Goal: Download file/media

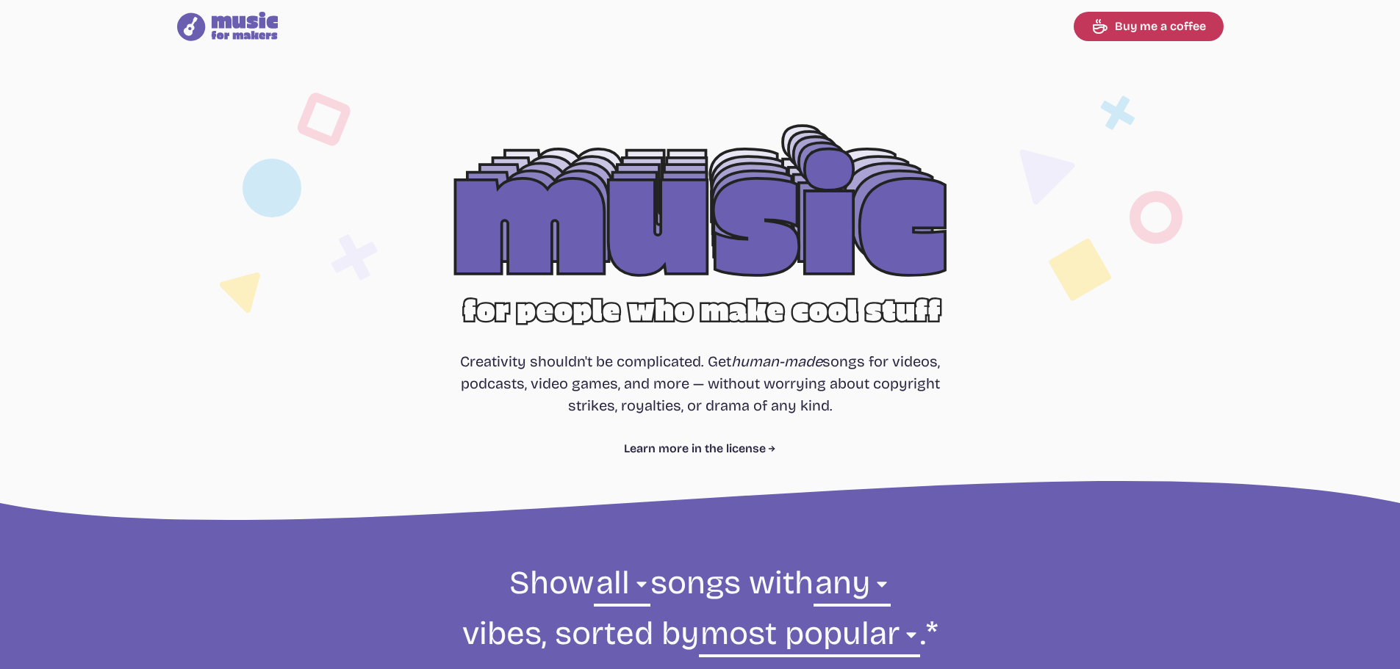
select select "most popular"
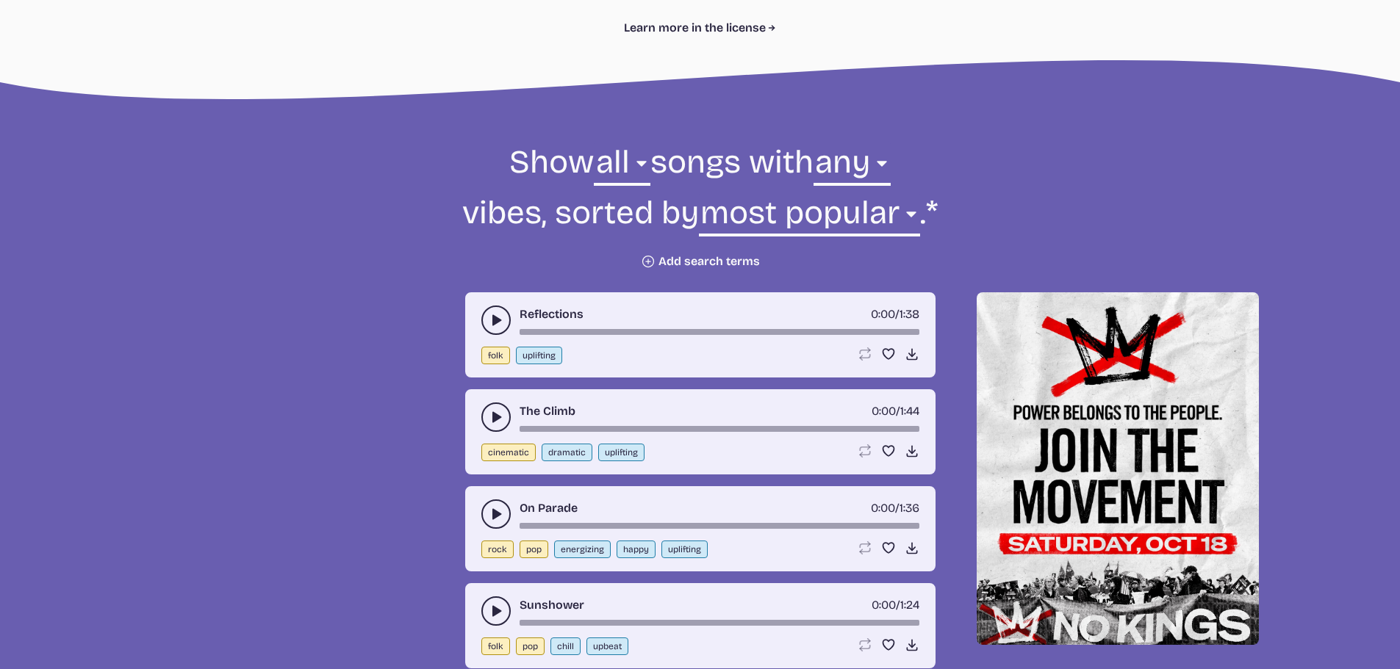
scroll to position [588, 0]
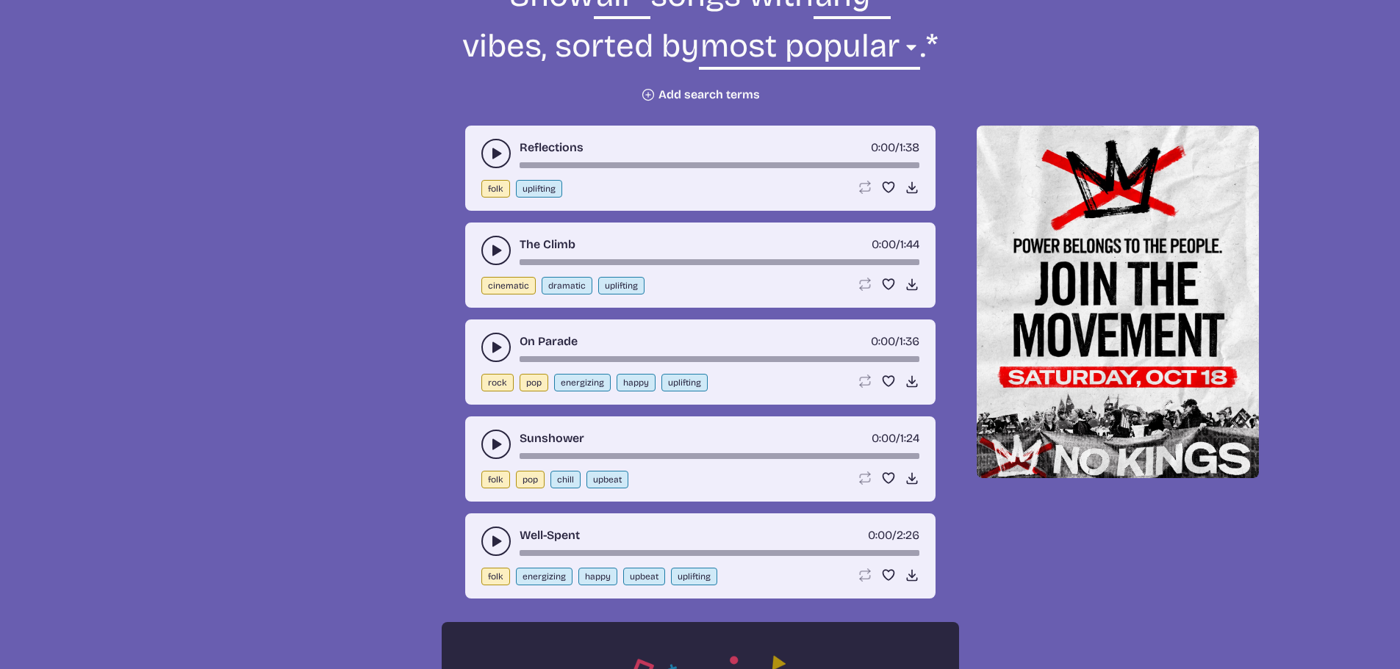
click at [489, 349] on icon "play-pause toggle" at bounding box center [496, 347] width 15 height 15
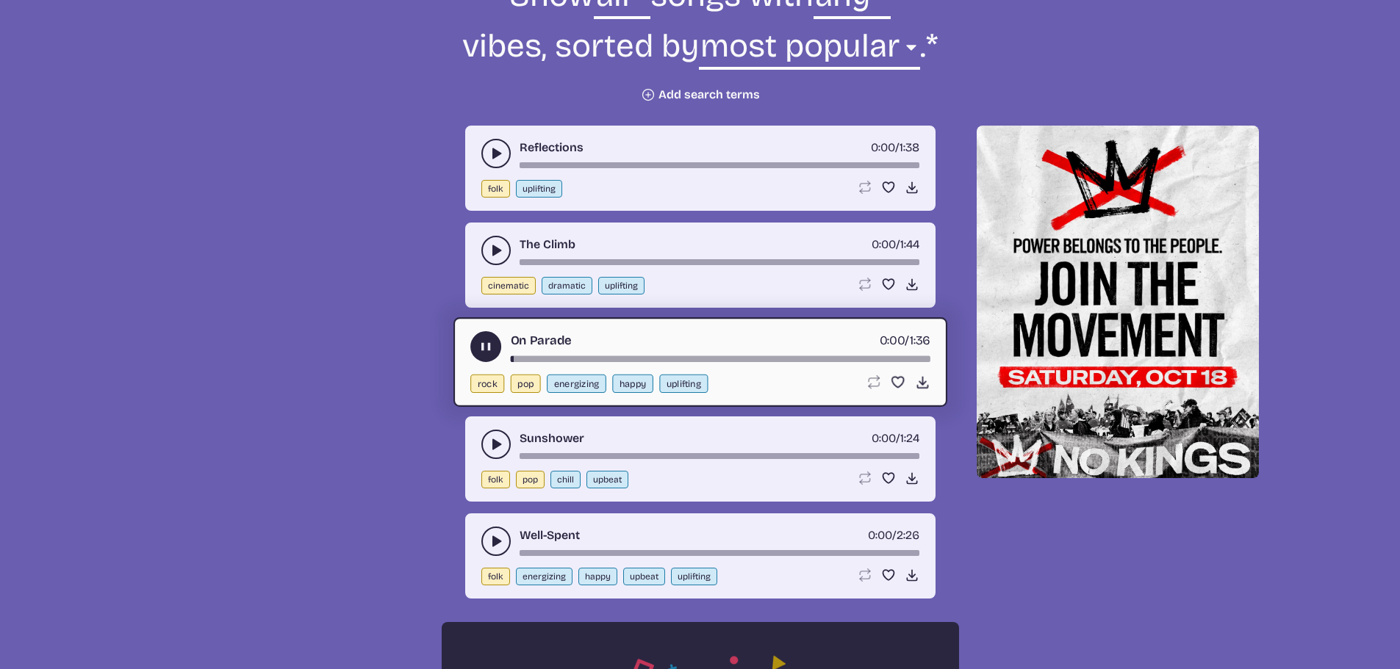
click at [489, 349] on use "play-pause toggle" at bounding box center [485, 346] width 15 height 15
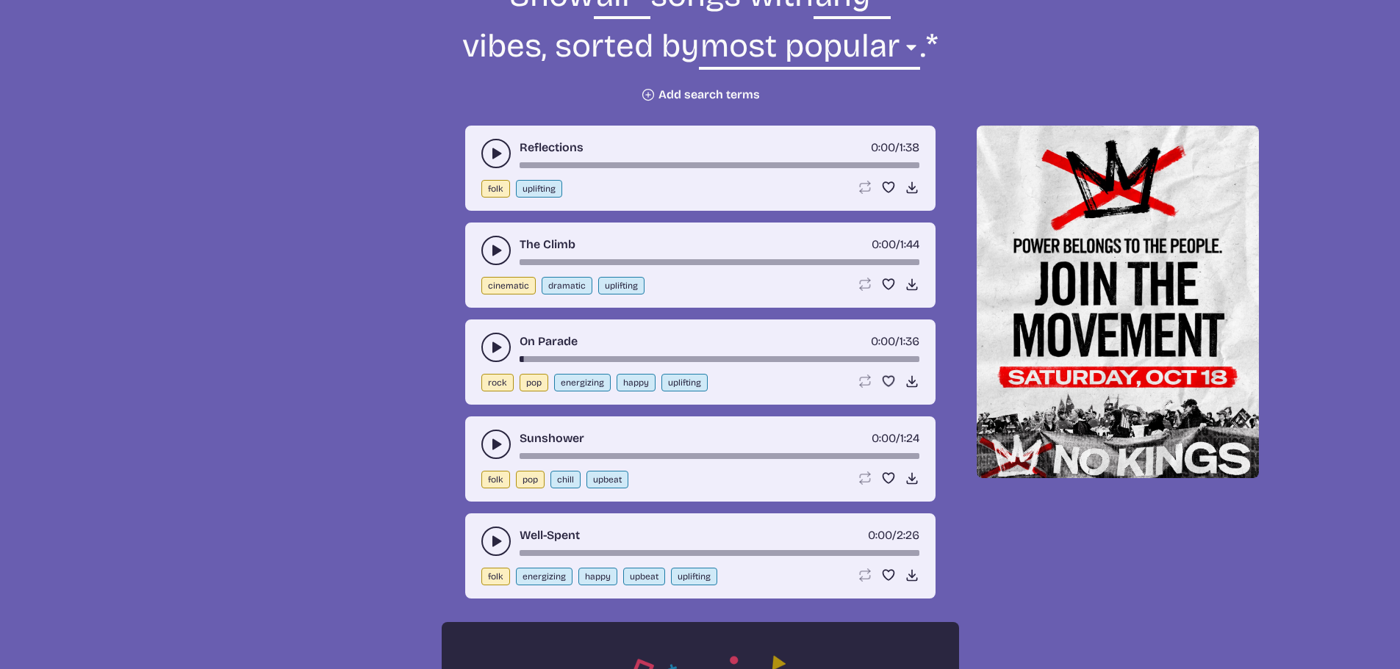
click at [496, 448] on use "play-pause toggle" at bounding box center [496, 444] width 15 height 15
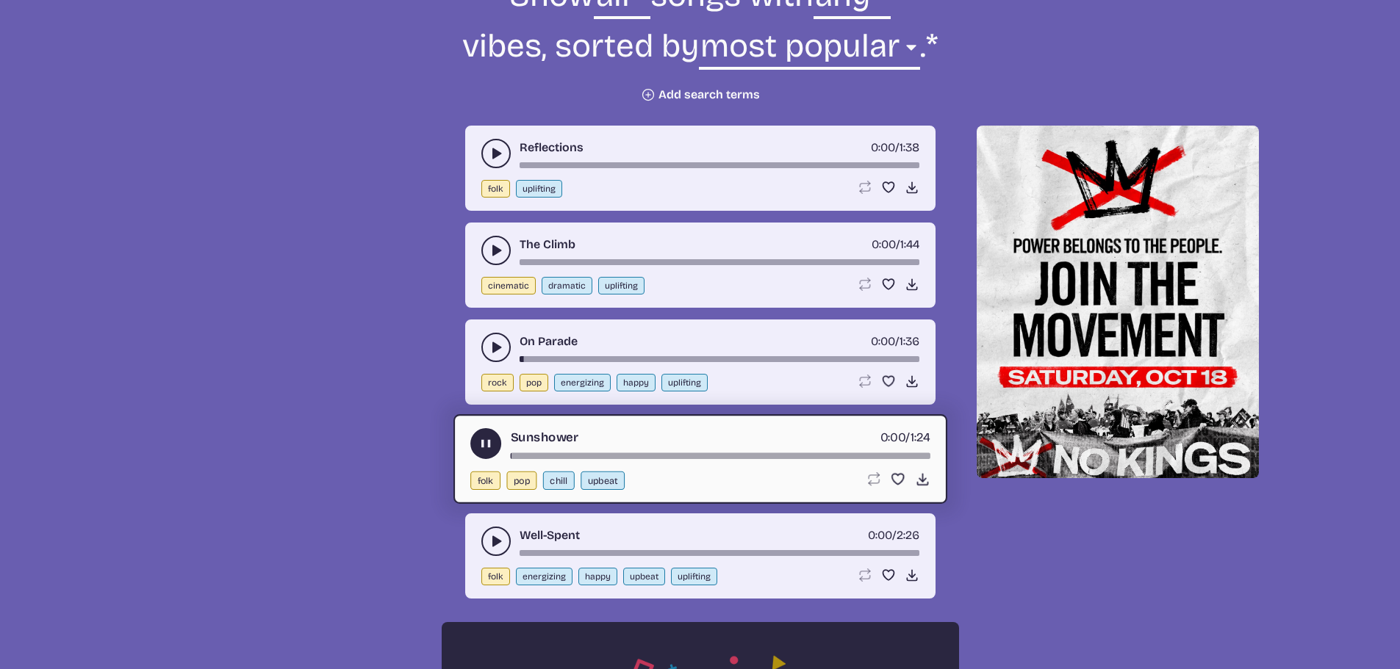
click at [496, 448] on button "play-pause toggle" at bounding box center [485, 443] width 31 height 31
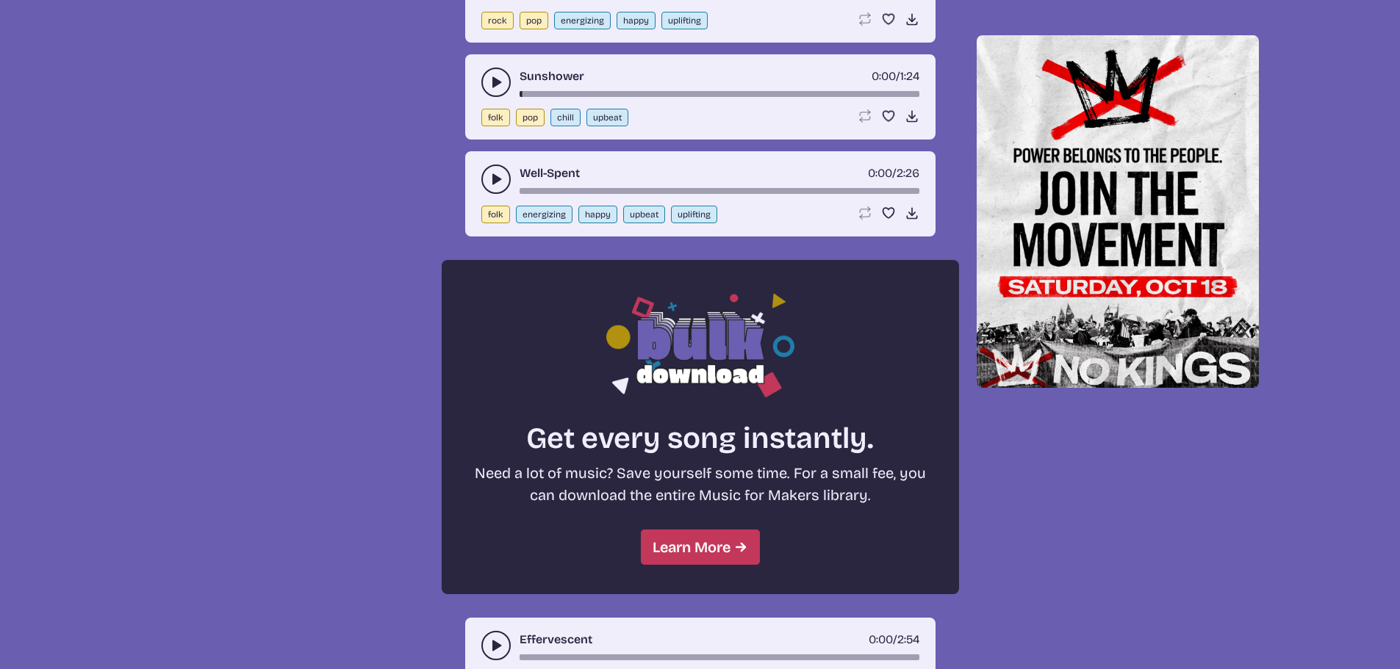
scroll to position [1176, 0]
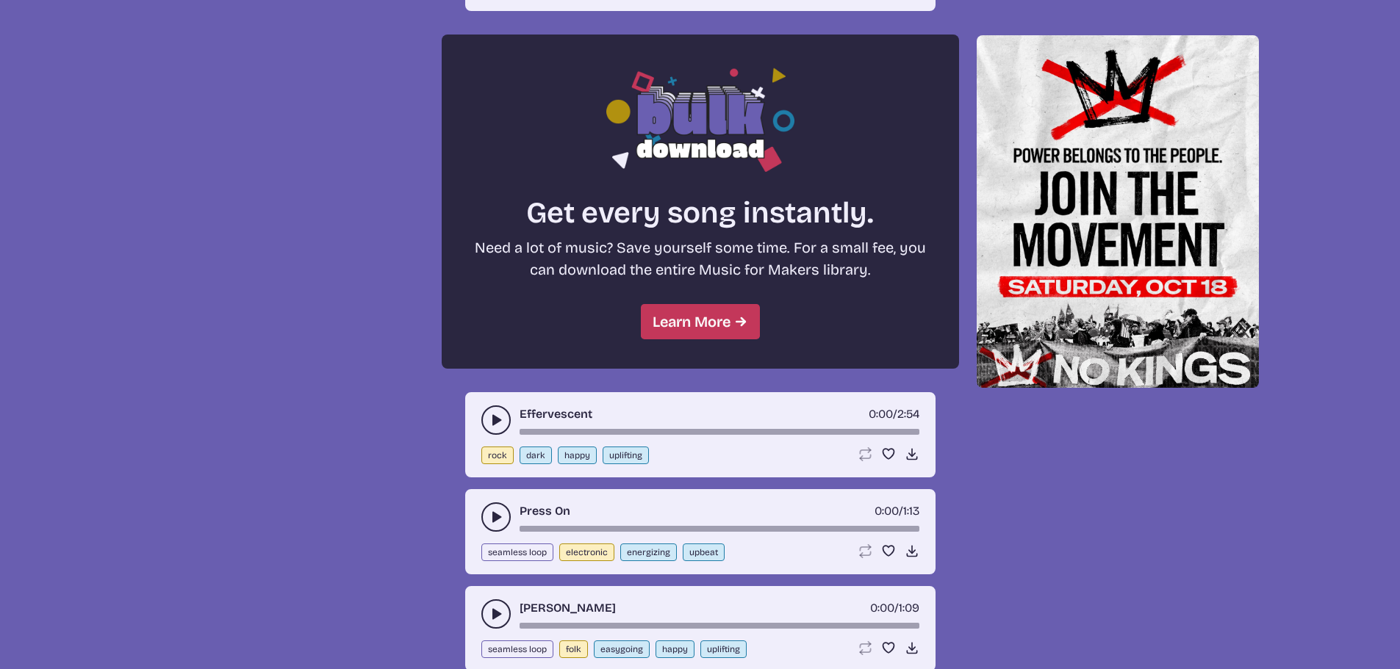
click at [500, 428] on icon "play-pause toggle" at bounding box center [496, 420] width 15 height 15
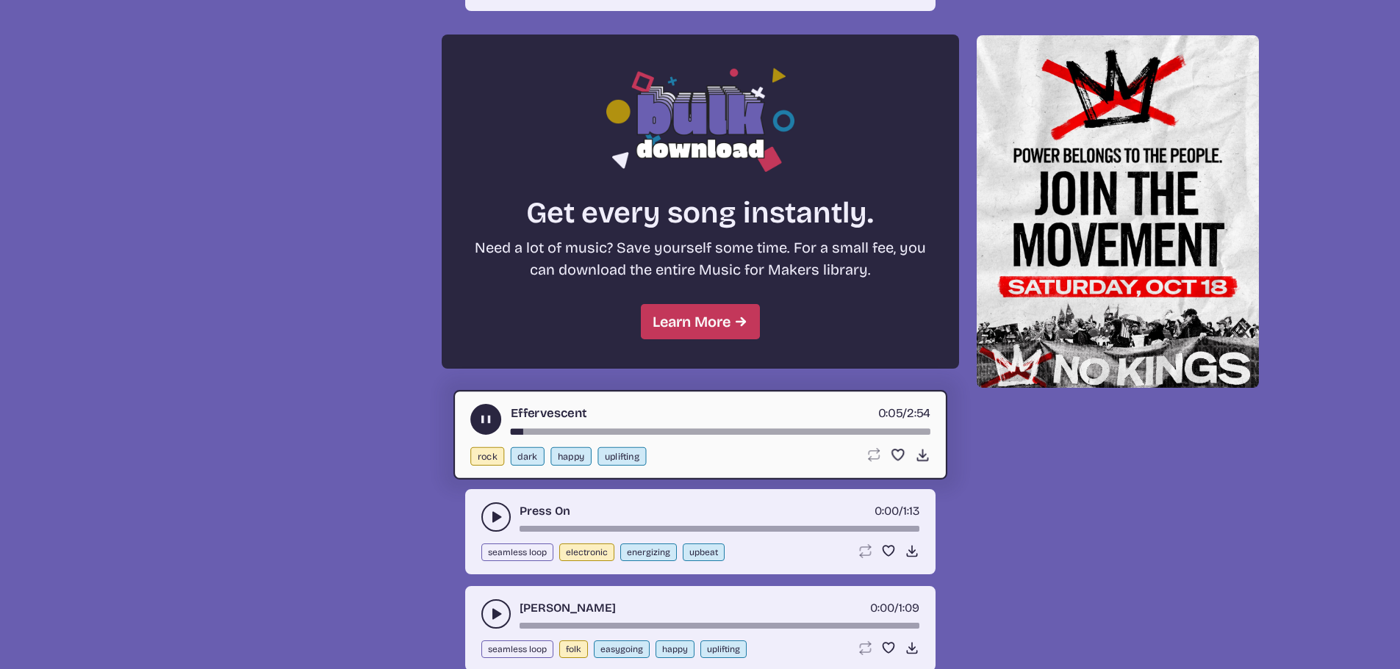
click at [483, 419] on use "play-pause toggle" at bounding box center [485, 419] width 15 height 15
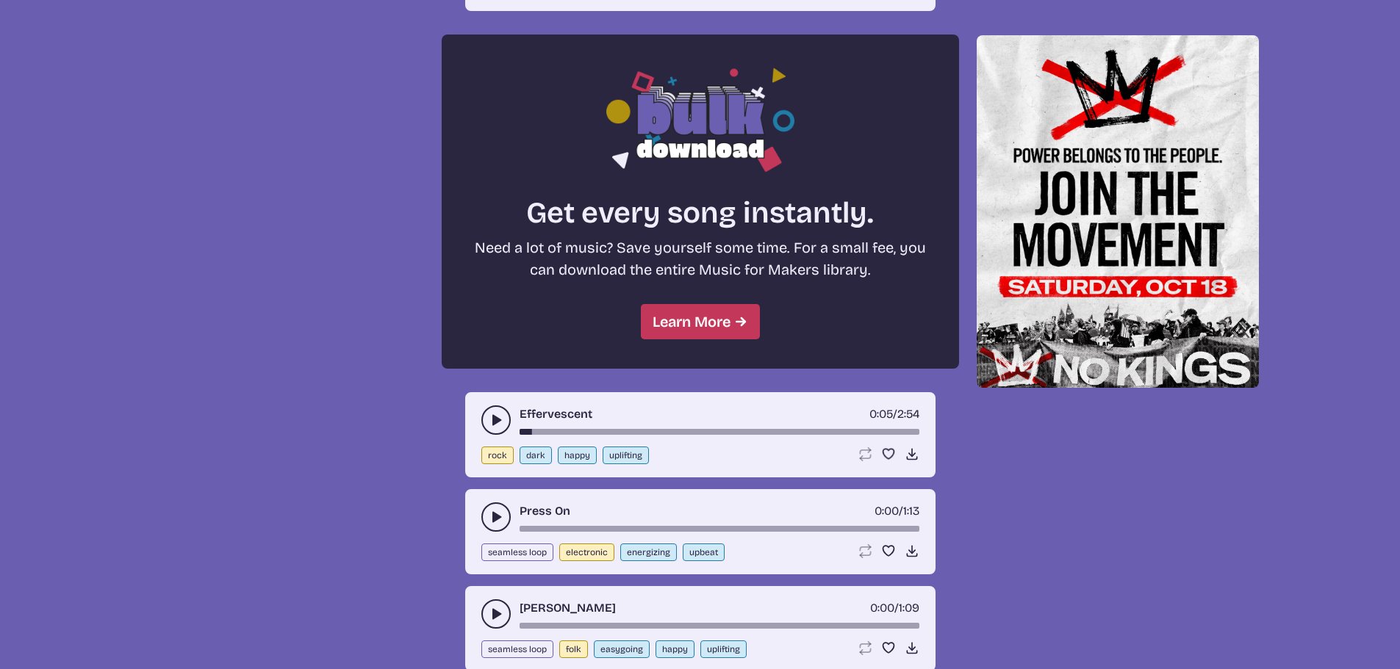
click at [494, 506] on button "play-pause toggle" at bounding box center [495, 517] width 29 height 29
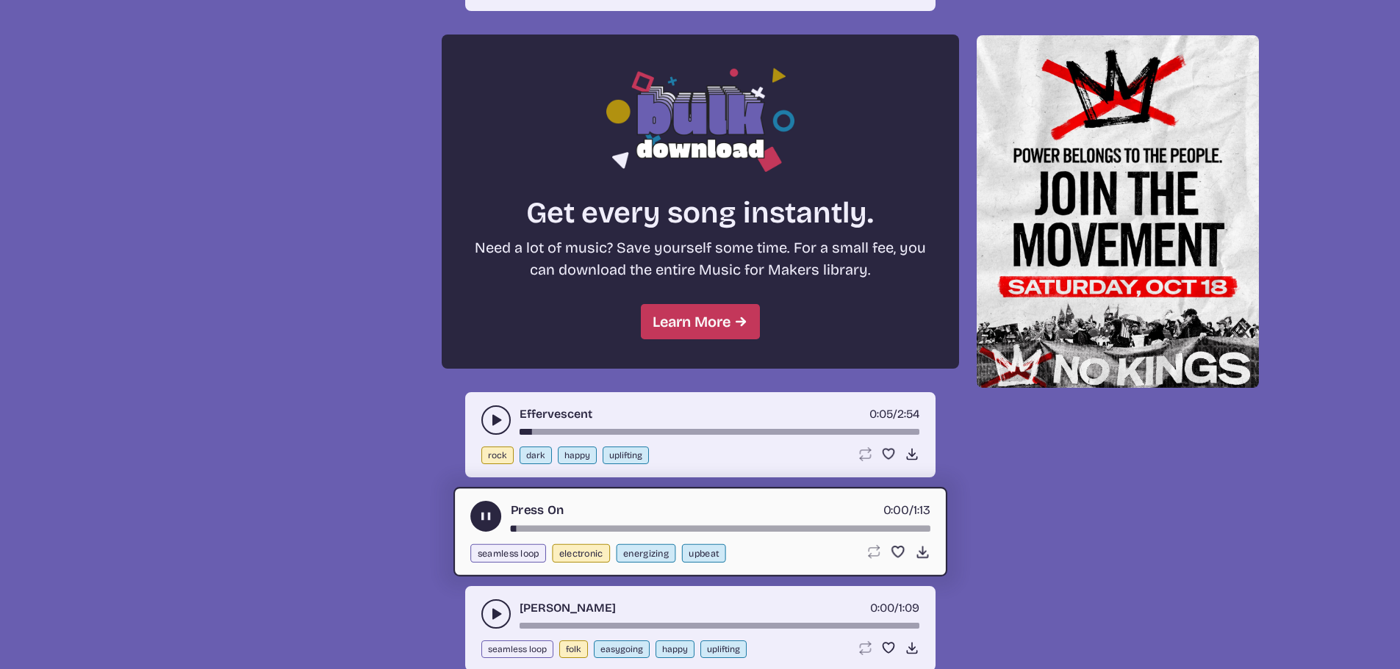
click at [485, 510] on icon "play-pause toggle" at bounding box center [485, 516] width 15 height 15
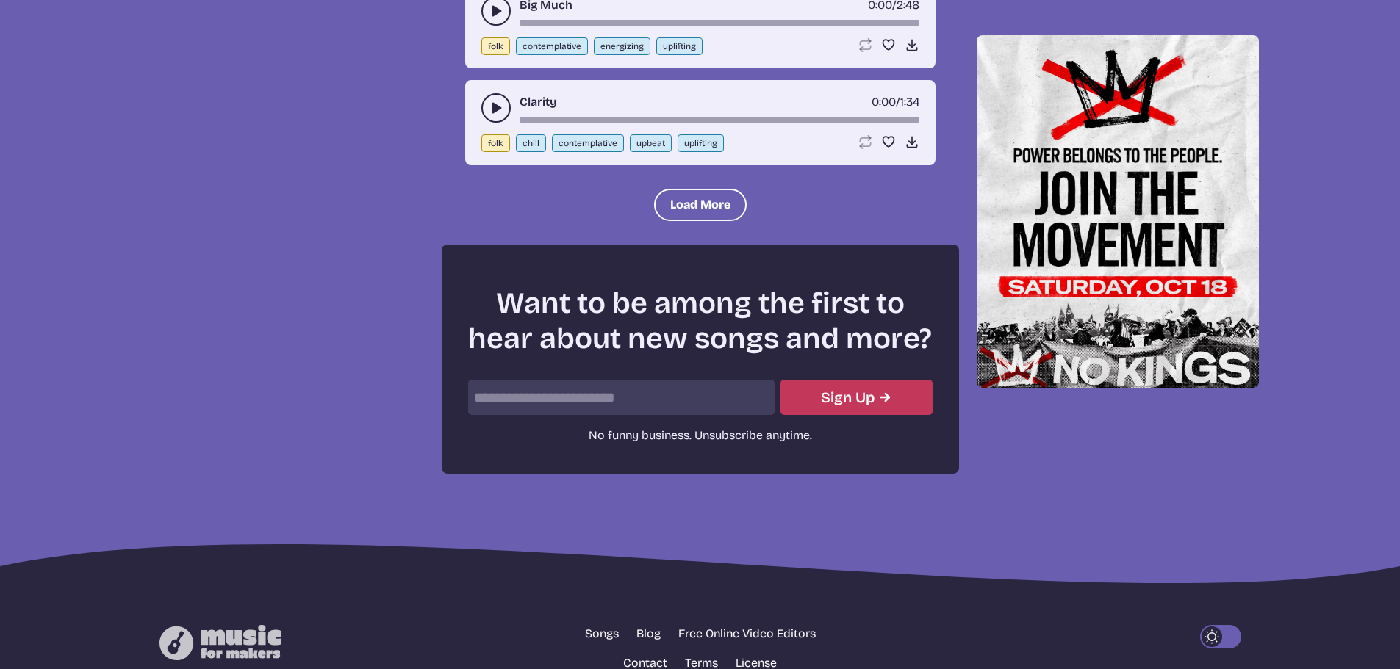
scroll to position [1744, 0]
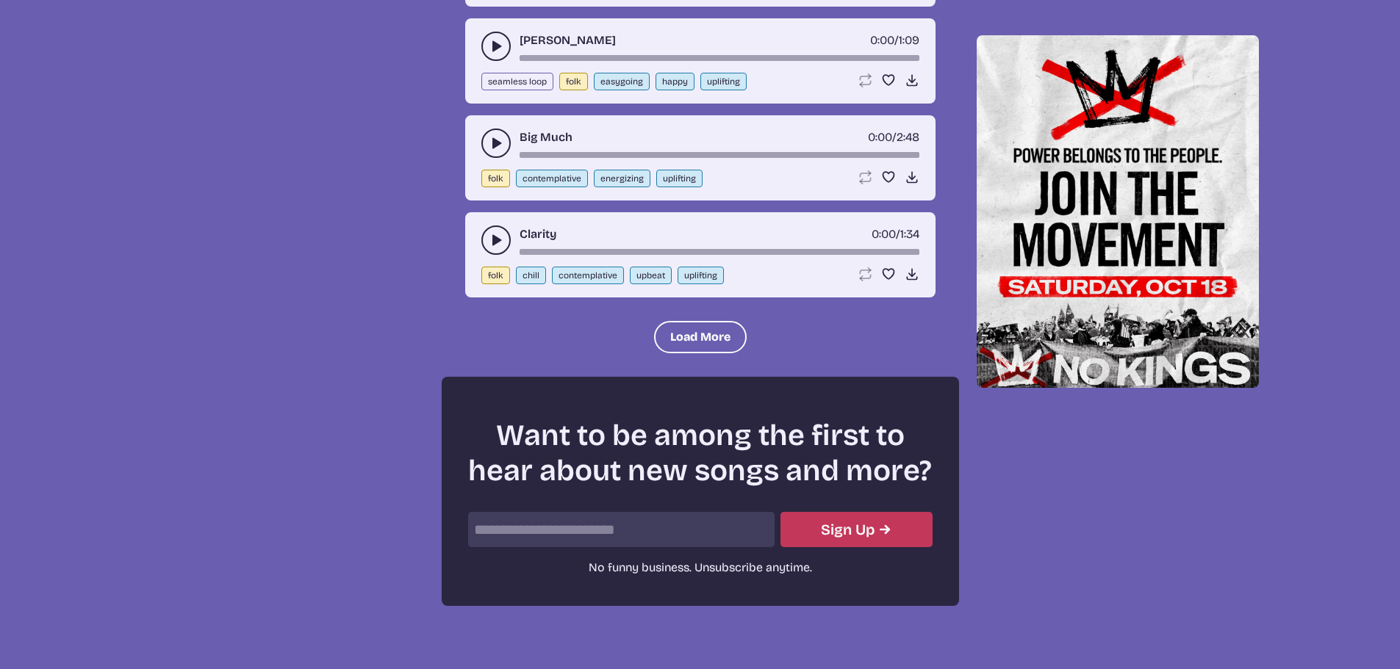
click at [496, 249] on button "play-pause toggle" at bounding box center [495, 240] width 29 height 29
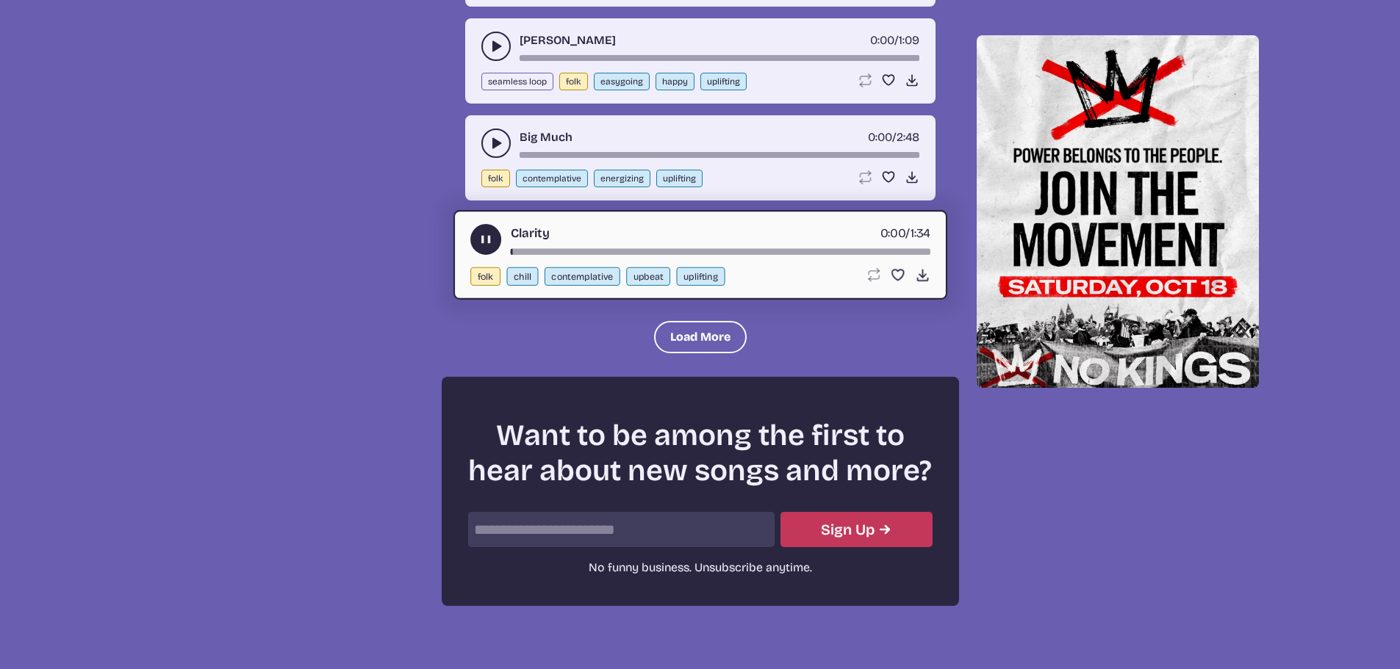
click at [489, 242] on use "play-pause toggle" at bounding box center [485, 239] width 15 height 15
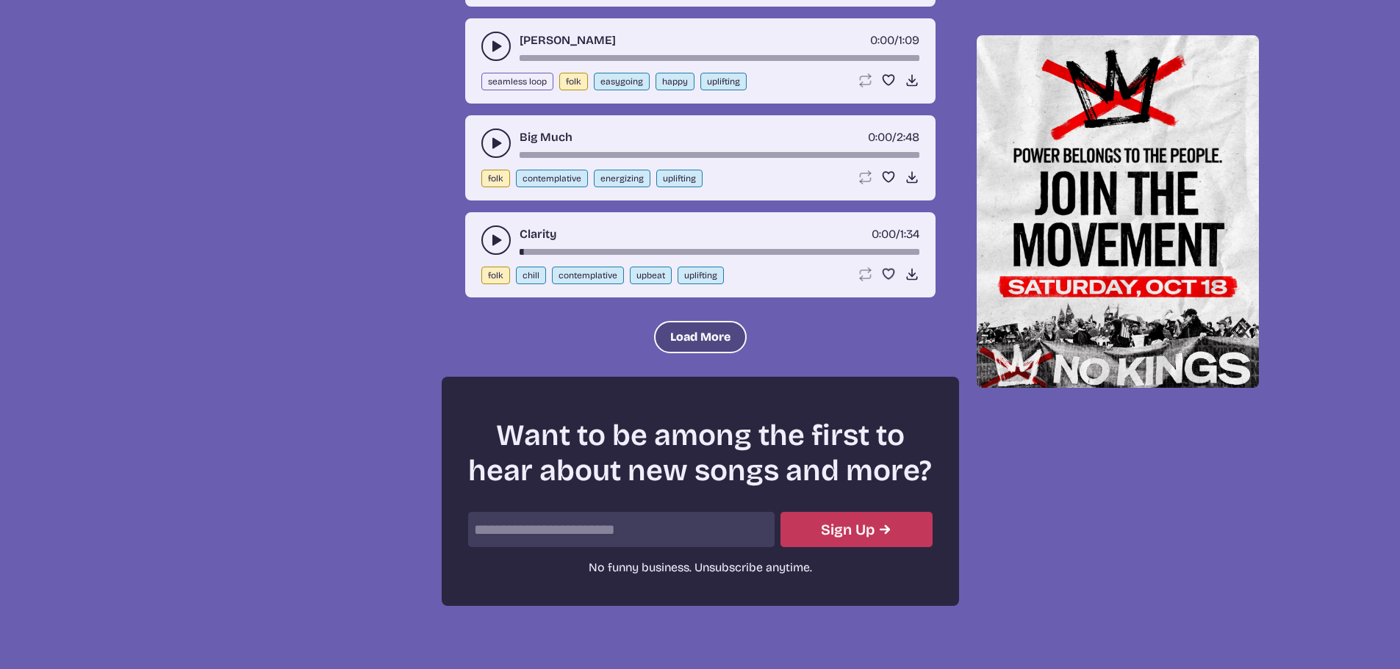
click at [671, 342] on button "Load More" at bounding box center [700, 337] width 93 height 32
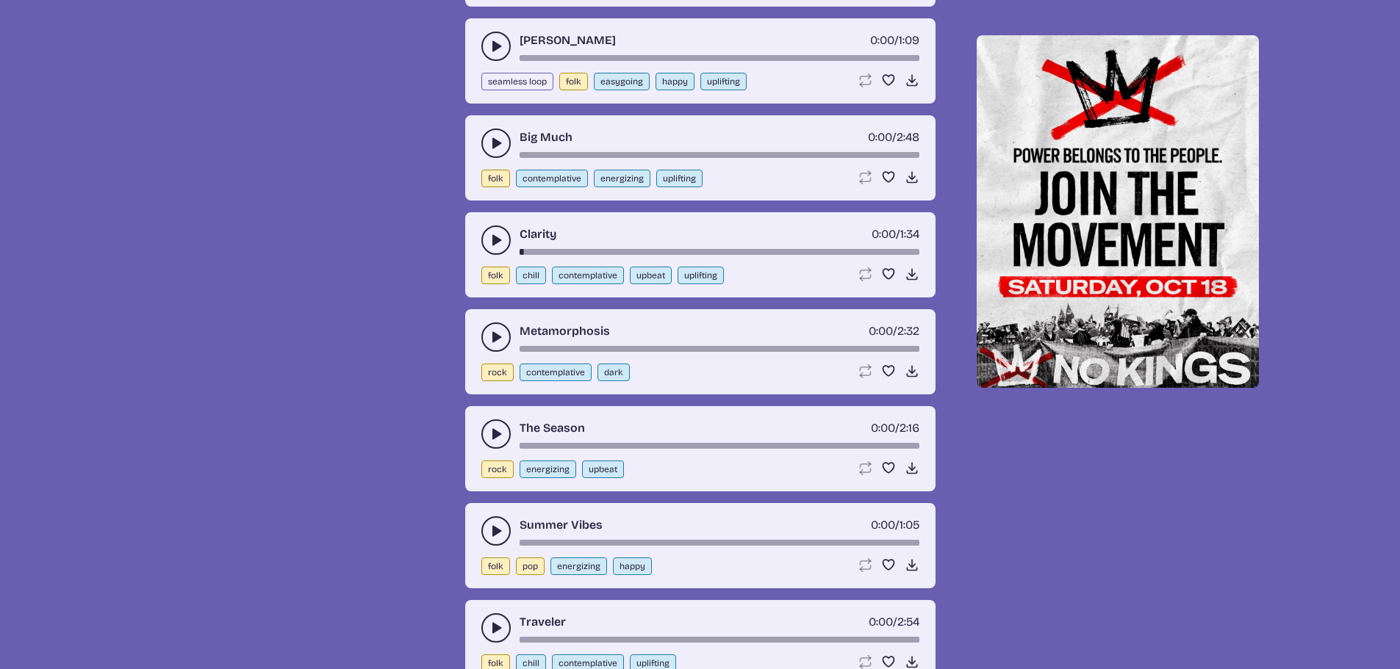
click at [483, 340] on button "play-pause toggle" at bounding box center [495, 337] width 29 height 29
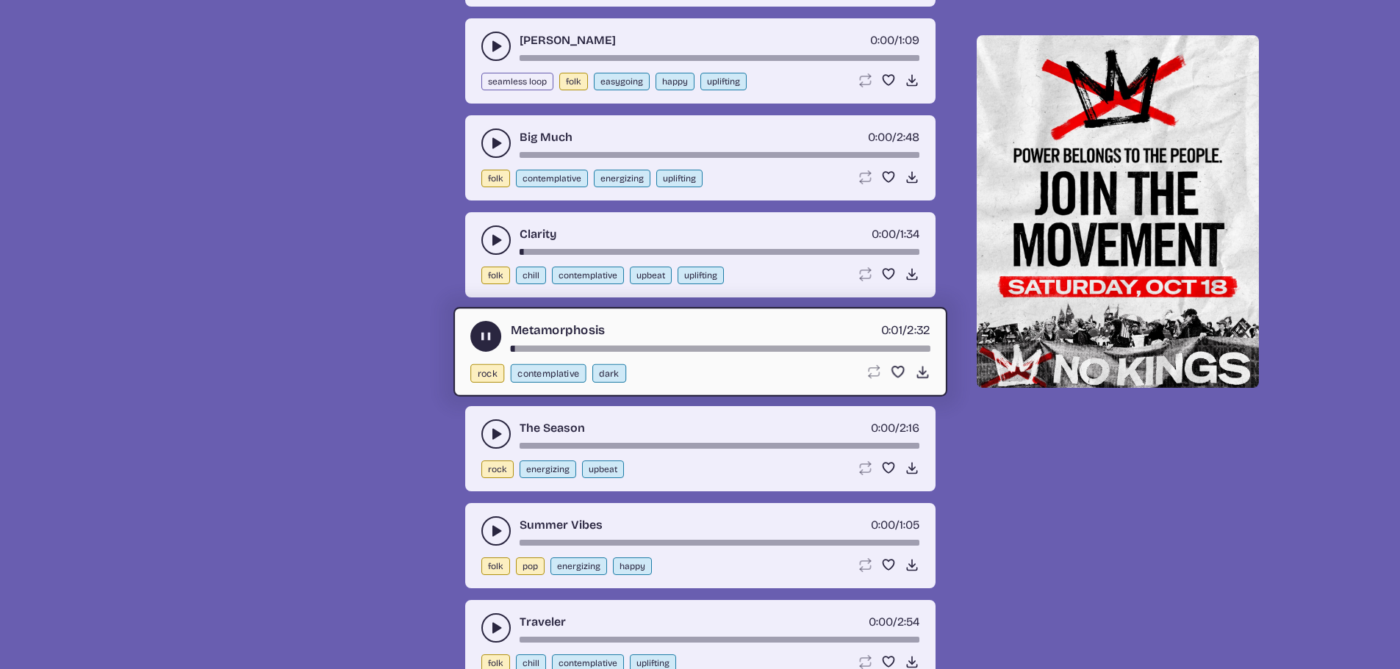
click at [567, 345] on div "Metamorphosis 0:01 / 2:32" at bounding box center [700, 336] width 460 height 31
click at [564, 350] on div "song-time-bar" at bounding box center [720, 349] width 420 height 6
click at [544, 378] on button "contemplative" at bounding box center [548, 373] width 76 height 18
select select "contemplative"
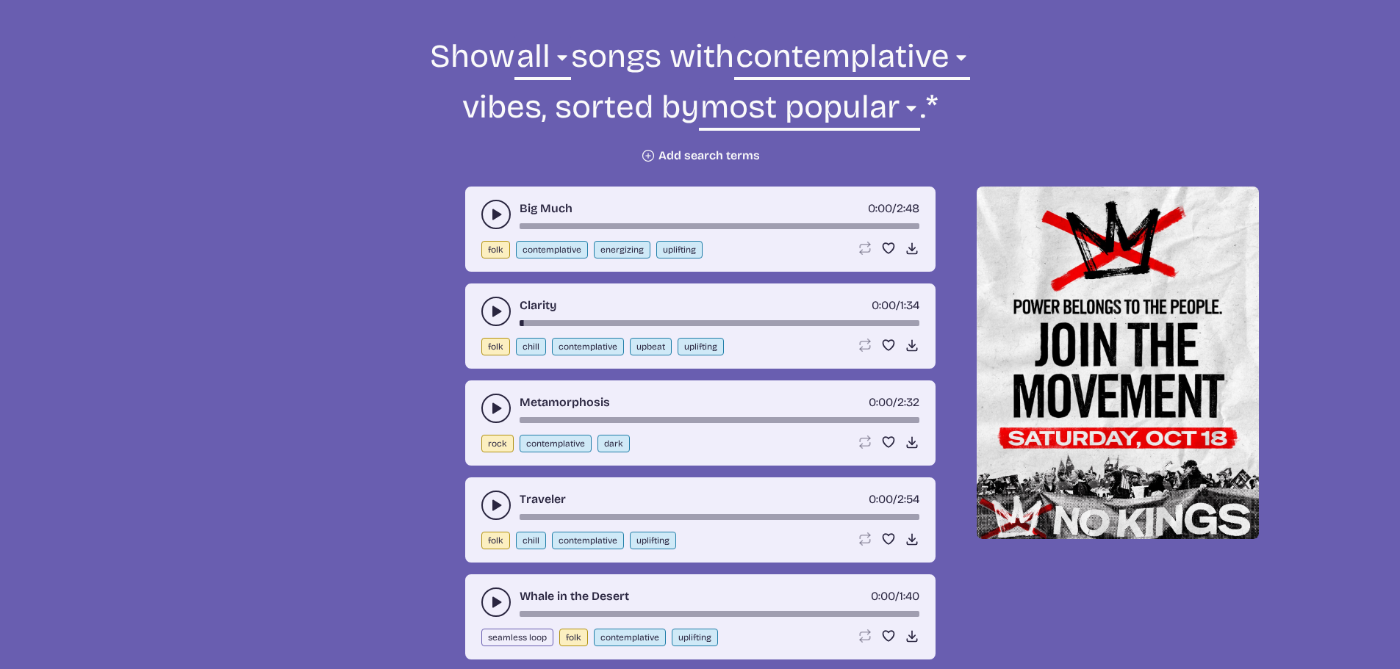
click at [490, 220] on icon "play-pause toggle" at bounding box center [496, 214] width 15 height 15
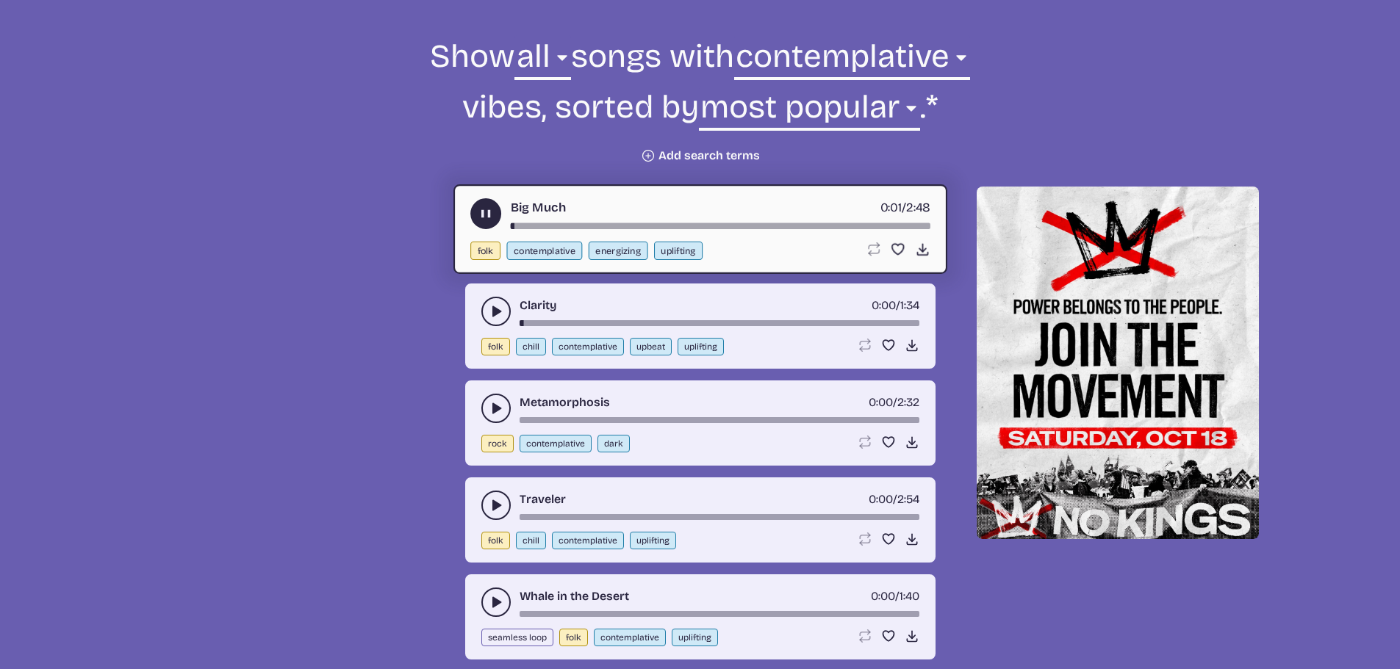
click at [501, 309] on icon "play-pause toggle" at bounding box center [496, 311] width 15 height 15
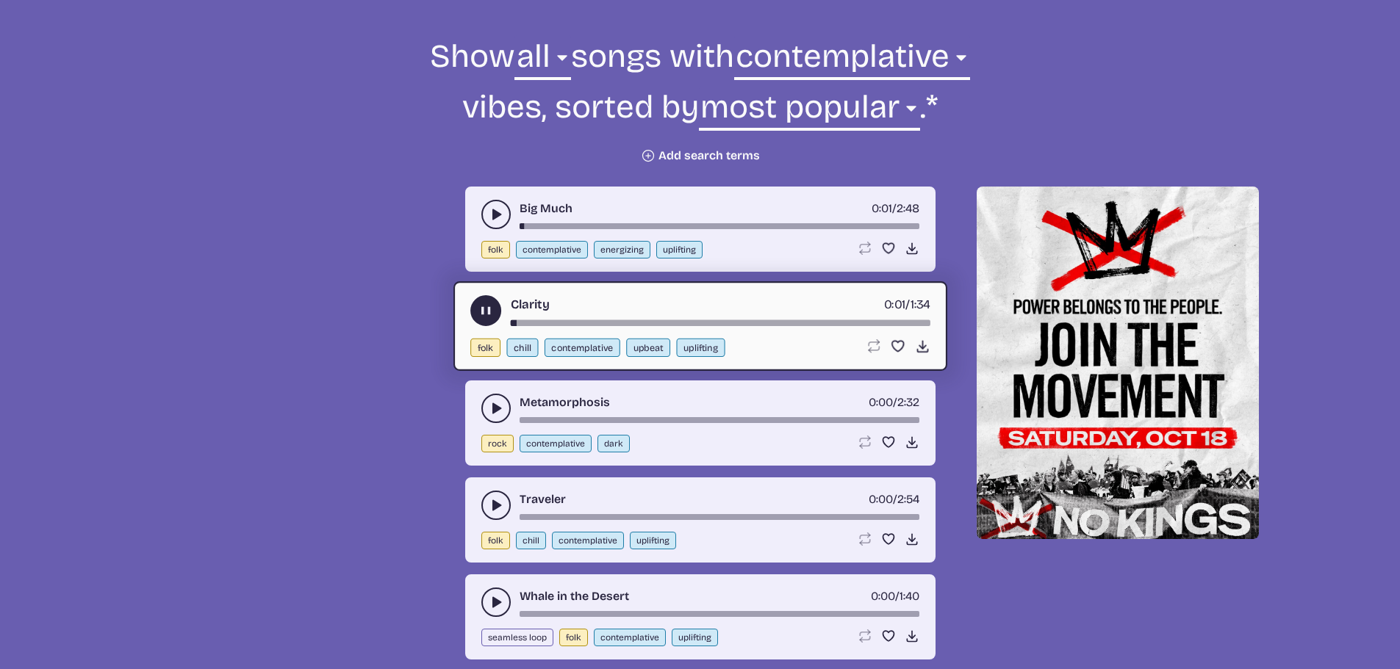
click at [495, 411] on use "play-pause toggle" at bounding box center [496, 408] width 15 height 15
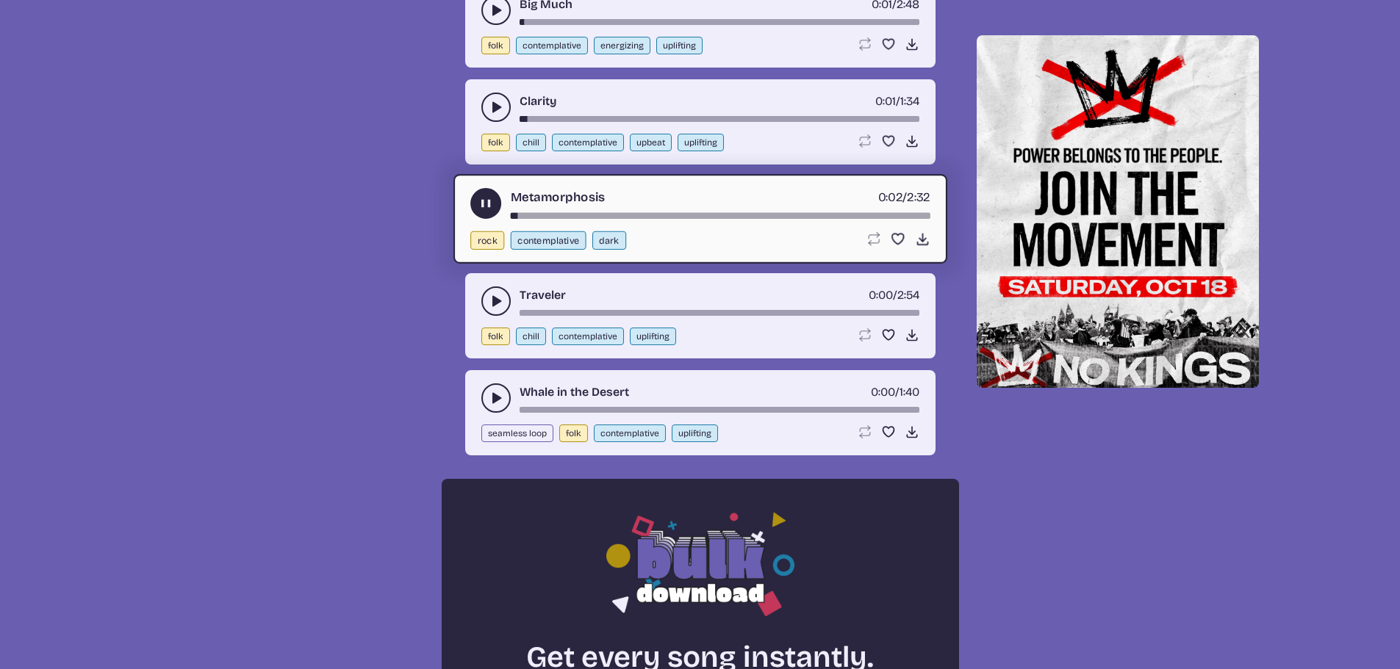
scroll to position [747, 0]
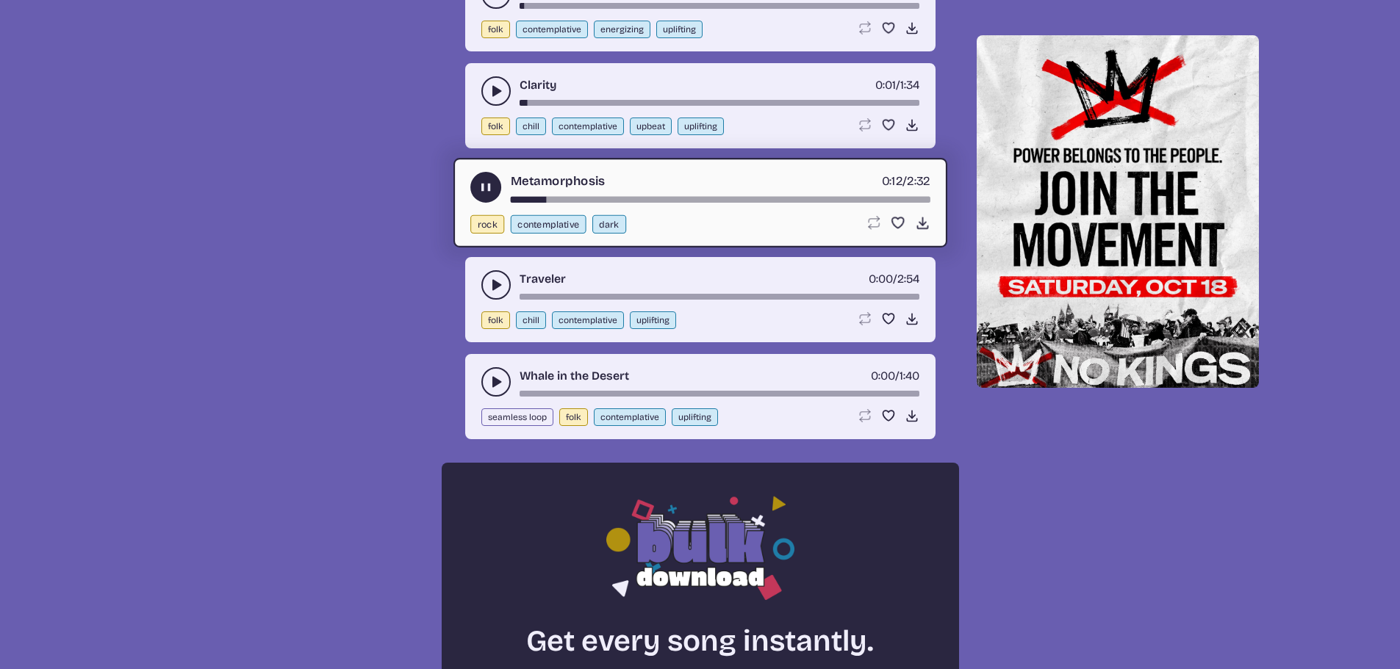
click at [629, 197] on div "song-time-bar" at bounding box center [720, 200] width 420 height 6
click at [761, 195] on div "Metamorphosis 0:44 / 2:32" at bounding box center [700, 187] width 460 height 31
click at [799, 198] on div "song-time-bar" at bounding box center [720, 200] width 420 height 6
click at [886, 200] on div "song-time-bar" at bounding box center [720, 200] width 420 height 6
click at [484, 195] on button "play-pause toggle" at bounding box center [485, 187] width 31 height 31
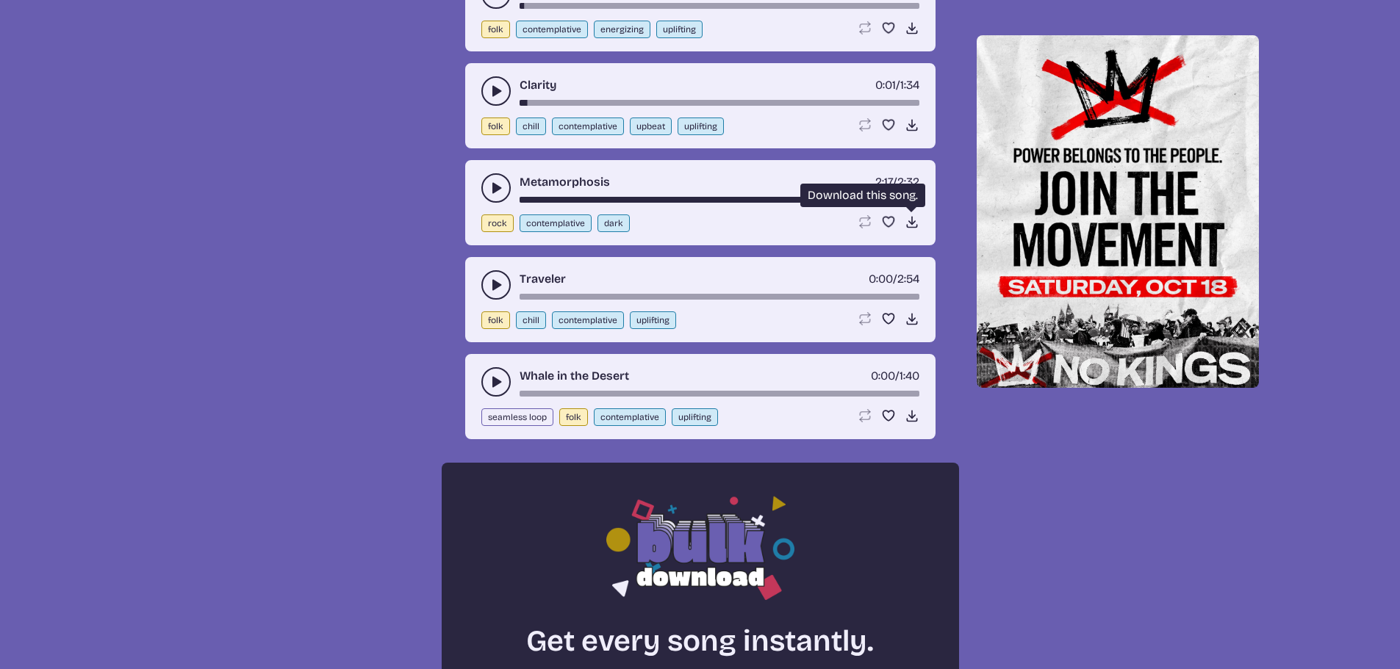
click at [912, 216] on icon "Download song" at bounding box center [912, 222] width 15 height 15
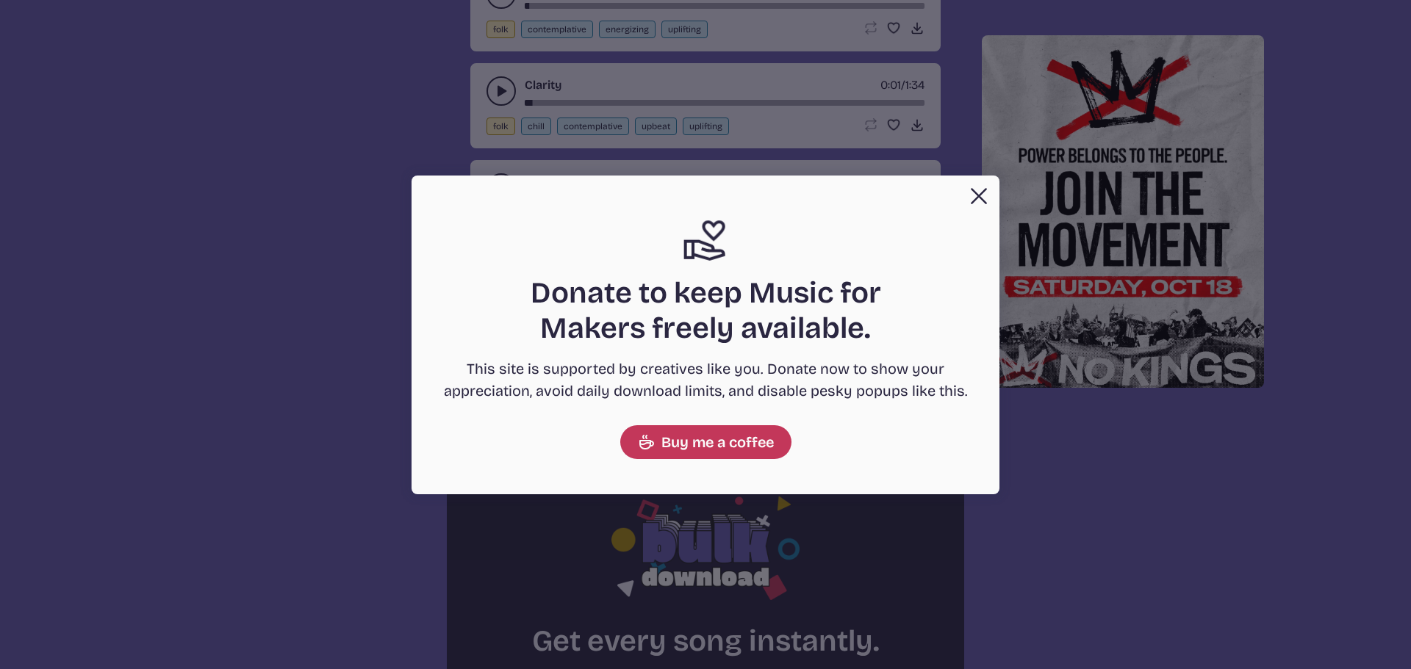
click at [974, 201] on button "Close" at bounding box center [978, 195] width 29 height 29
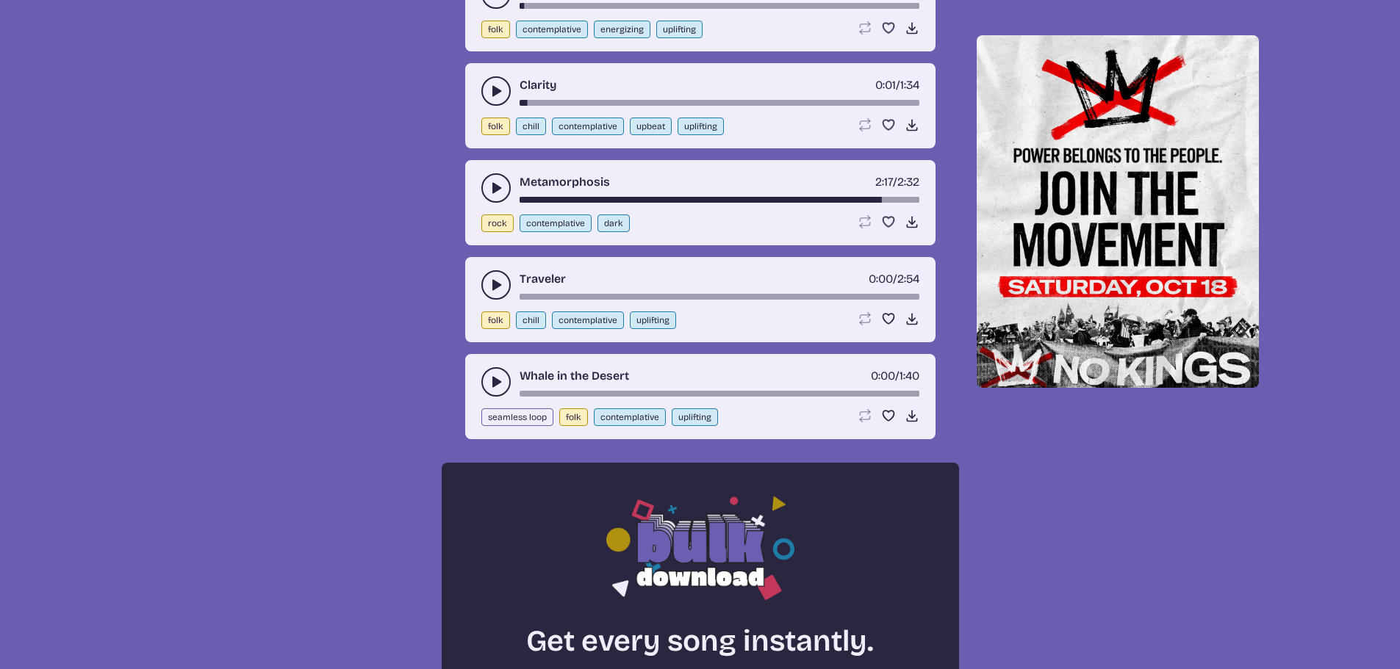
click at [509, 287] on button "play-pause toggle" at bounding box center [495, 284] width 29 height 29
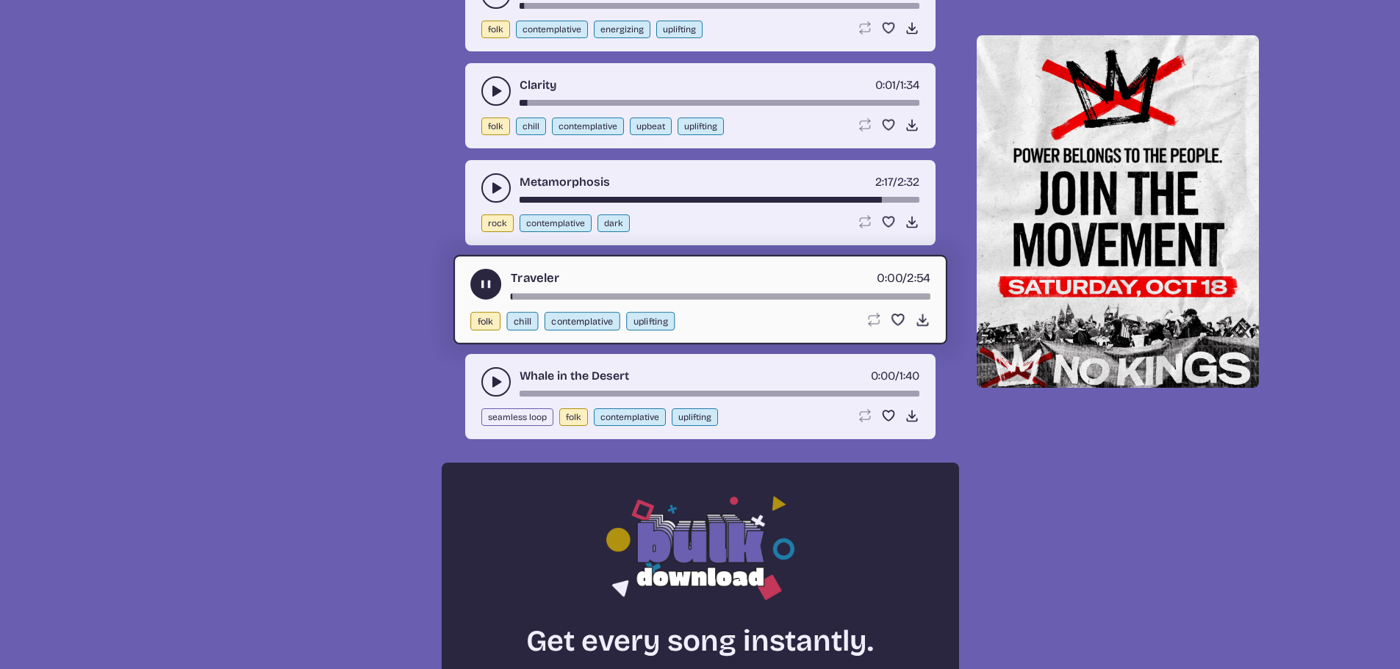
click at [567, 294] on div "song-time-bar" at bounding box center [720, 297] width 420 height 6
click at [669, 294] on div "song-time-bar" at bounding box center [720, 297] width 420 height 6
click at [490, 384] on icon "play-pause toggle" at bounding box center [496, 382] width 15 height 15
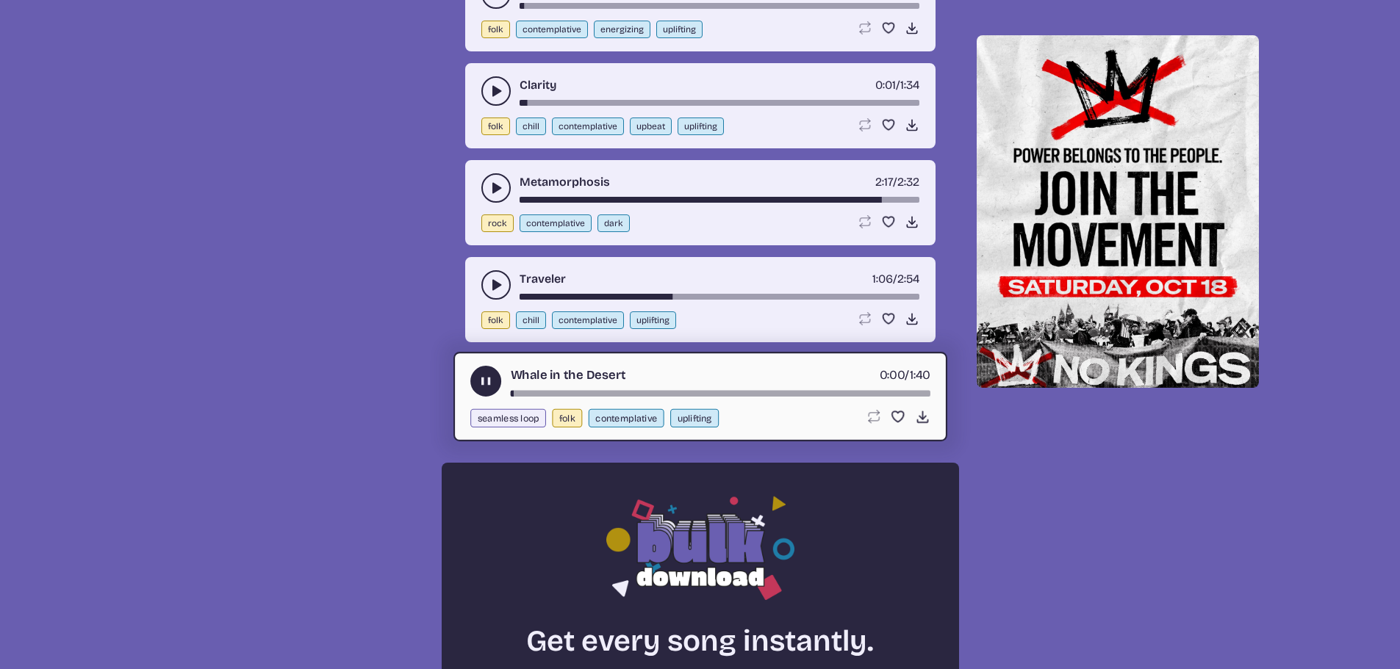
click at [549, 393] on div "song-time-bar" at bounding box center [720, 394] width 420 height 6
click at [637, 392] on div "song-time-bar" at bounding box center [720, 394] width 420 height 6
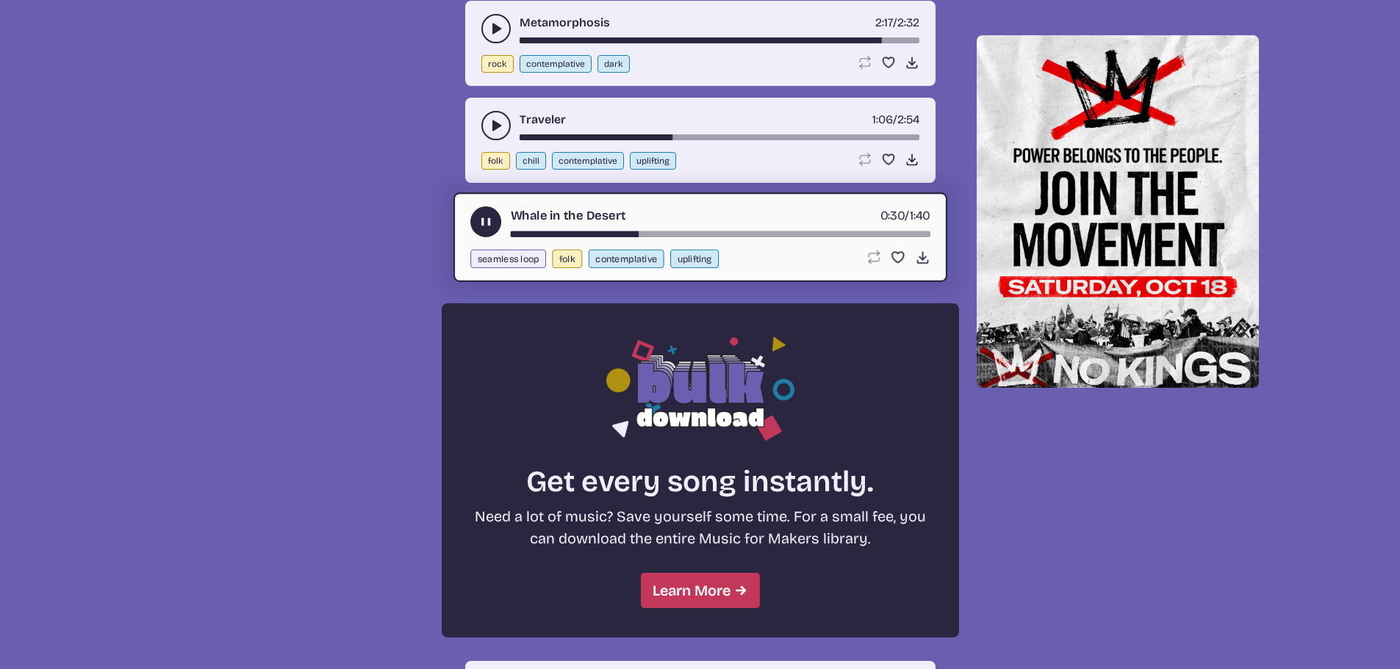
scroll to position [1115, 0]
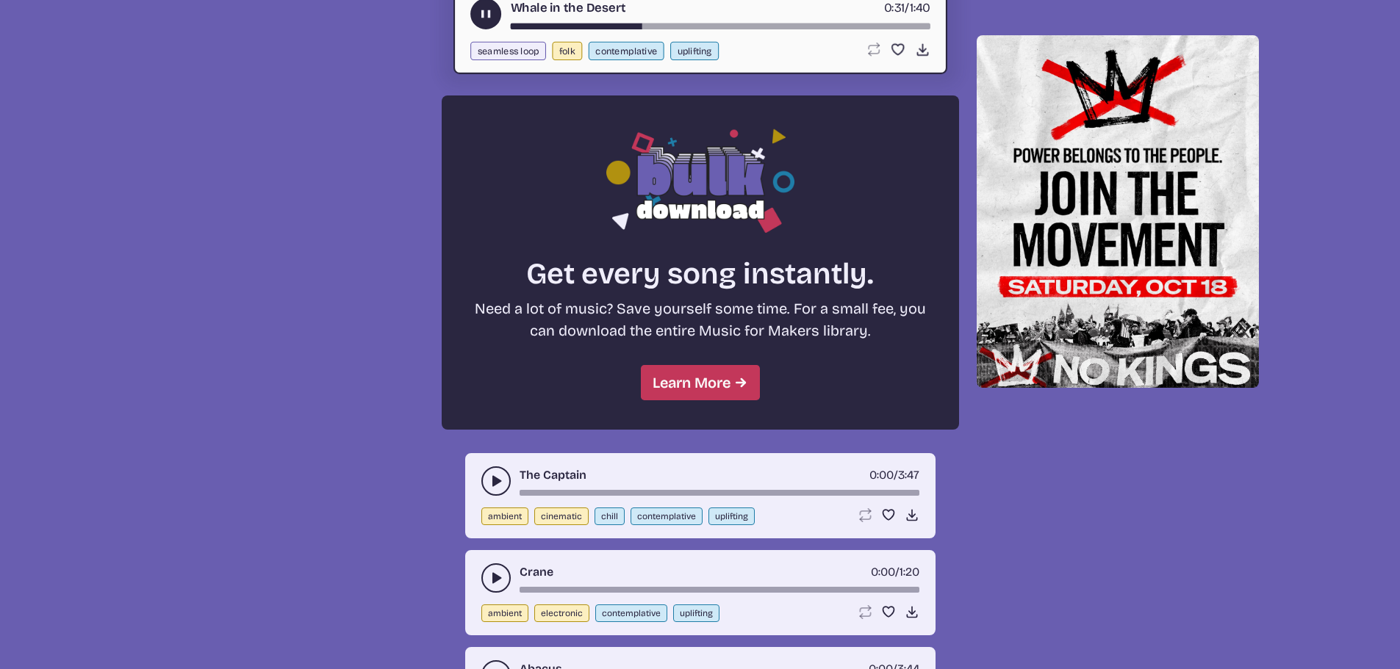
click at [501, 486] on icon "play-pause toggle" at bounding box center [496, 481] width 15 height 15
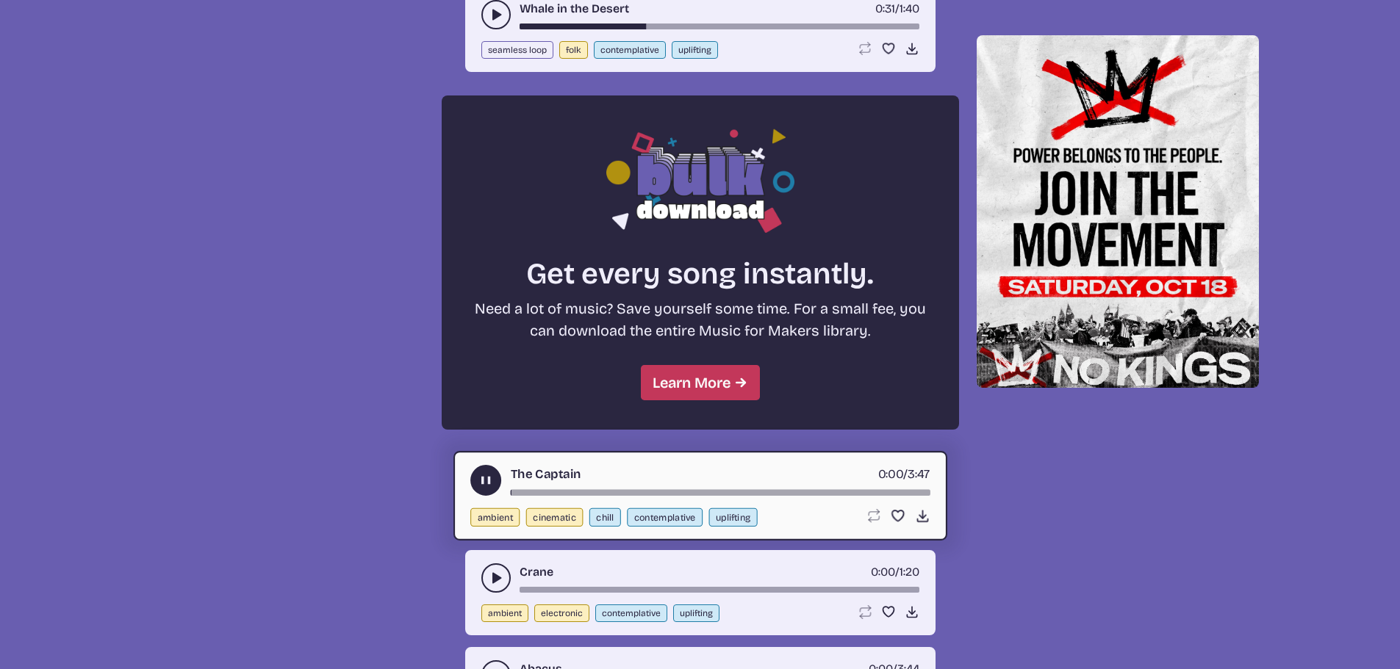
click at [550, 492] on div "song-time-bar" at bounding box center [720, 493] width 420 height 6
drag, startPoint x: 483, startPoint y: 482, endPoint x: 508, endPoint y: 523, distance: 47.8
click at [483, 483] on use "play-pause toggle" at bounding box center [485, 480] width 15 height 15
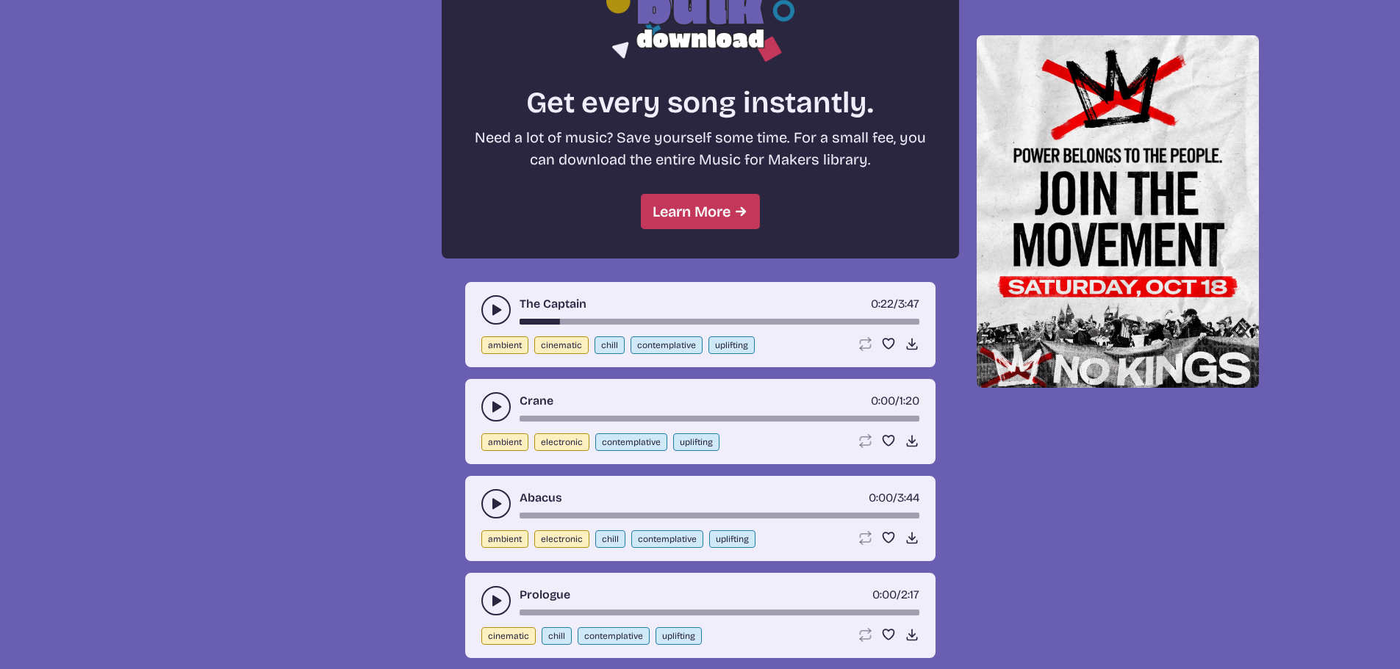
scroll to position [1482, 0]
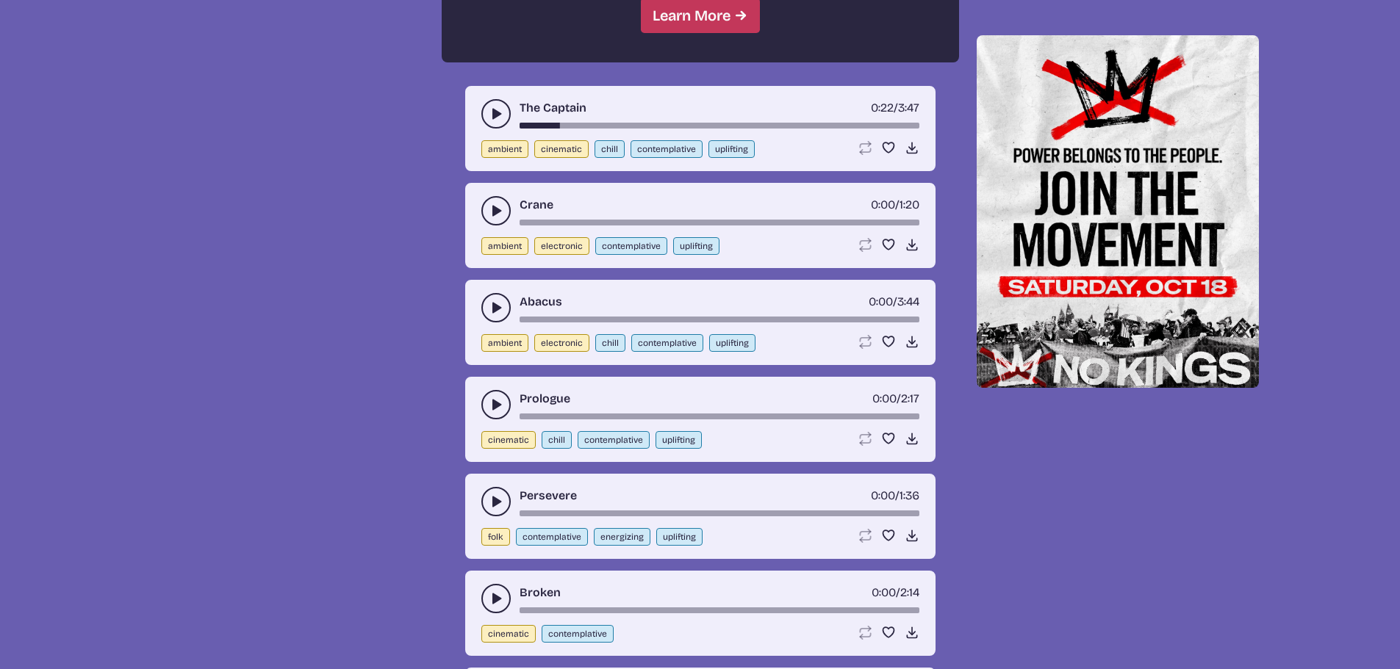
click at [486, 310] on button "play-pause toggle" at bounding box center [495, 307] width 29 height 29
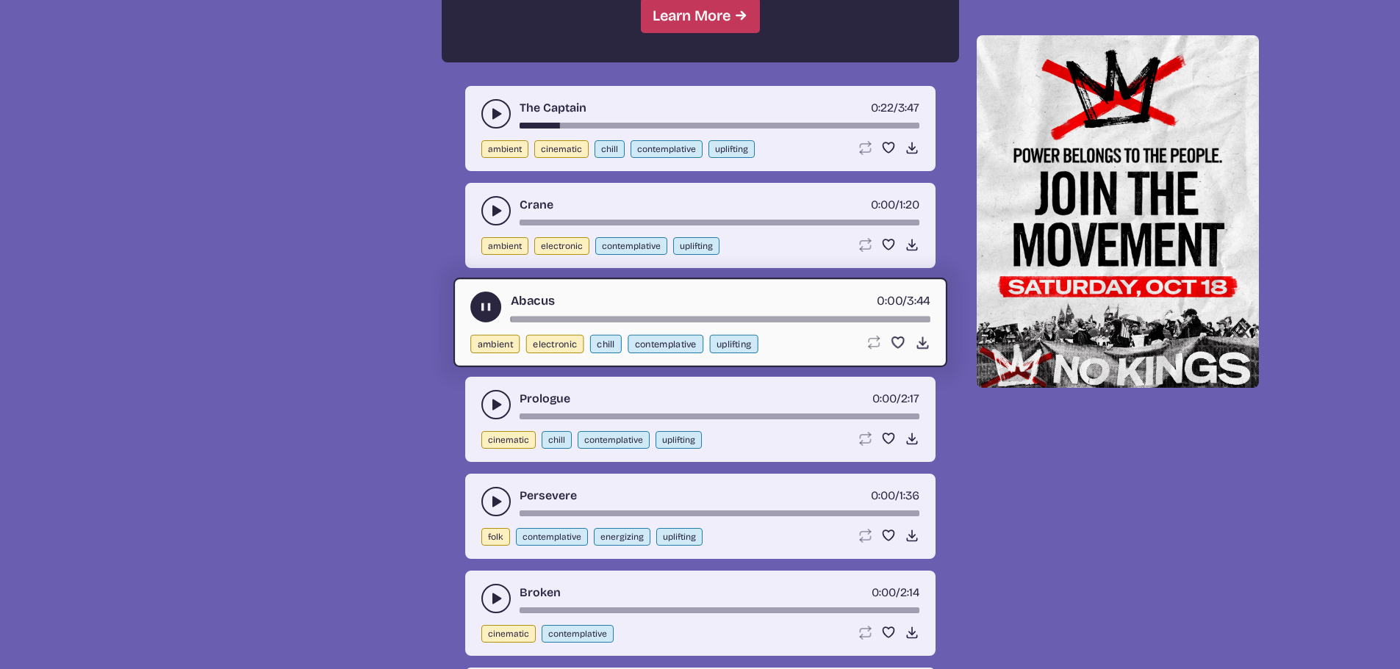
click at [577, 313] on div "Abacus 0:00 / 3:44" at bounding box center [700, 307] width 460 height 31
click at [609, 317] on div "song-time-bar" at bounding box center [720, 320] width 420 height 6
click at [729, 320] on div "song-time-bar" at bounding box center [720, 320] width 420 height 6
click at [500, 217] on icon "play-pause toggle" at bounding box center [496, 211] width 15 height 15
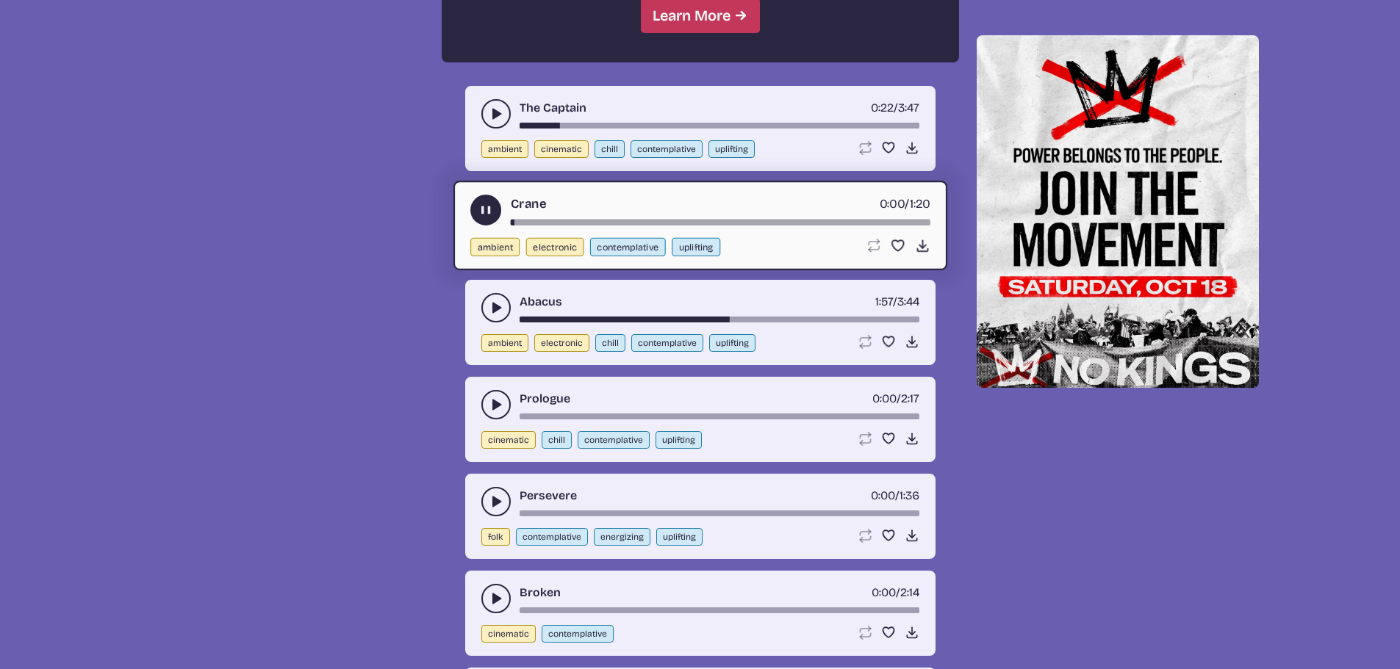
click at [561, 220] on div "song-time-bar" at bounding box center [720, 223] width 420 height 6
click at [703, 222] on div "song-time-bar" at bounding box center [720, 223] width 420 height 6
click at [736, 220] on div "song-time-bar" at bounding box center [720, 223] width 420 height 6
click at [490, 409] on icon "play-pause toggle" at bounding box center [496, 405] width 15 height 15
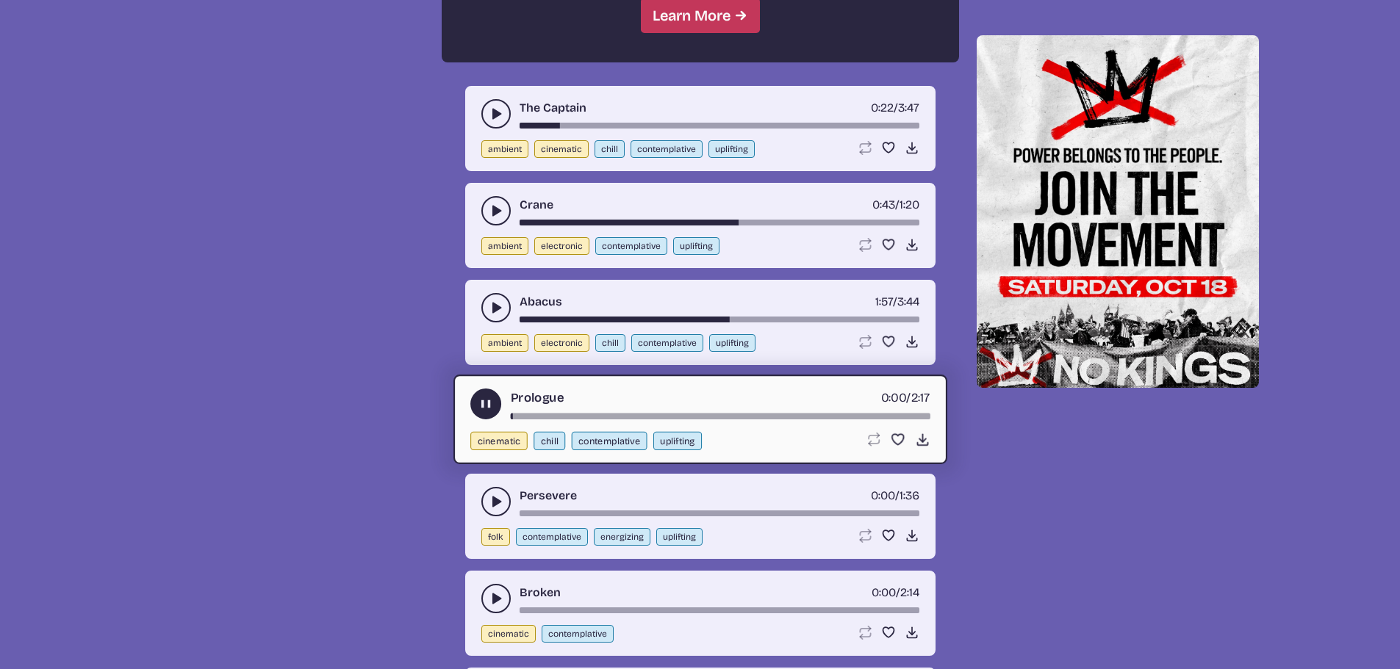
click at [551, 411] on div "Prologue 0:00 / 2:17" at bounding box center [700, 404] width 460 height 31
click at [572, 411] on div "Prologue 0:00 / 2:17" at bounding box center [700, 404] width 460 height 31
click at [574, 414] on div "song-time-bar" at bounding box center [720, 417] width 420 height 6
click at [490, 497] on icon "play-pause toggle" at bounding box center [496, 502] width 15 height 15
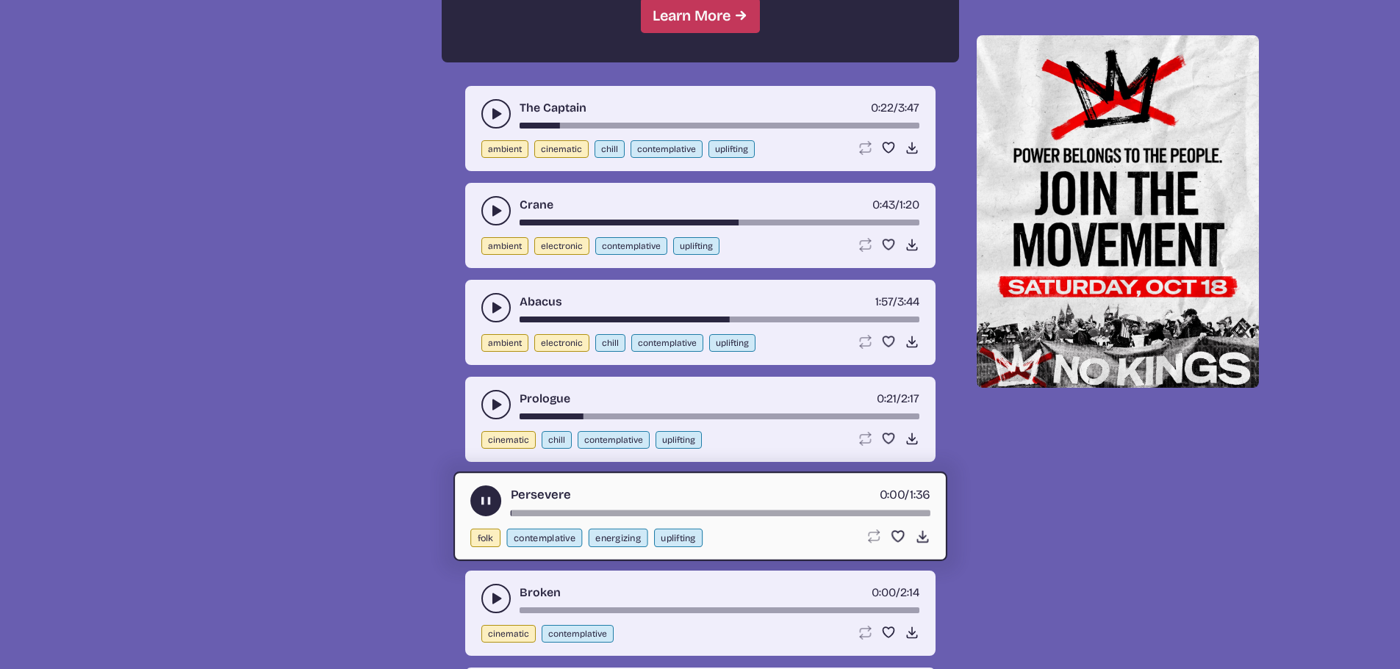
scroll to position [1703, 0]
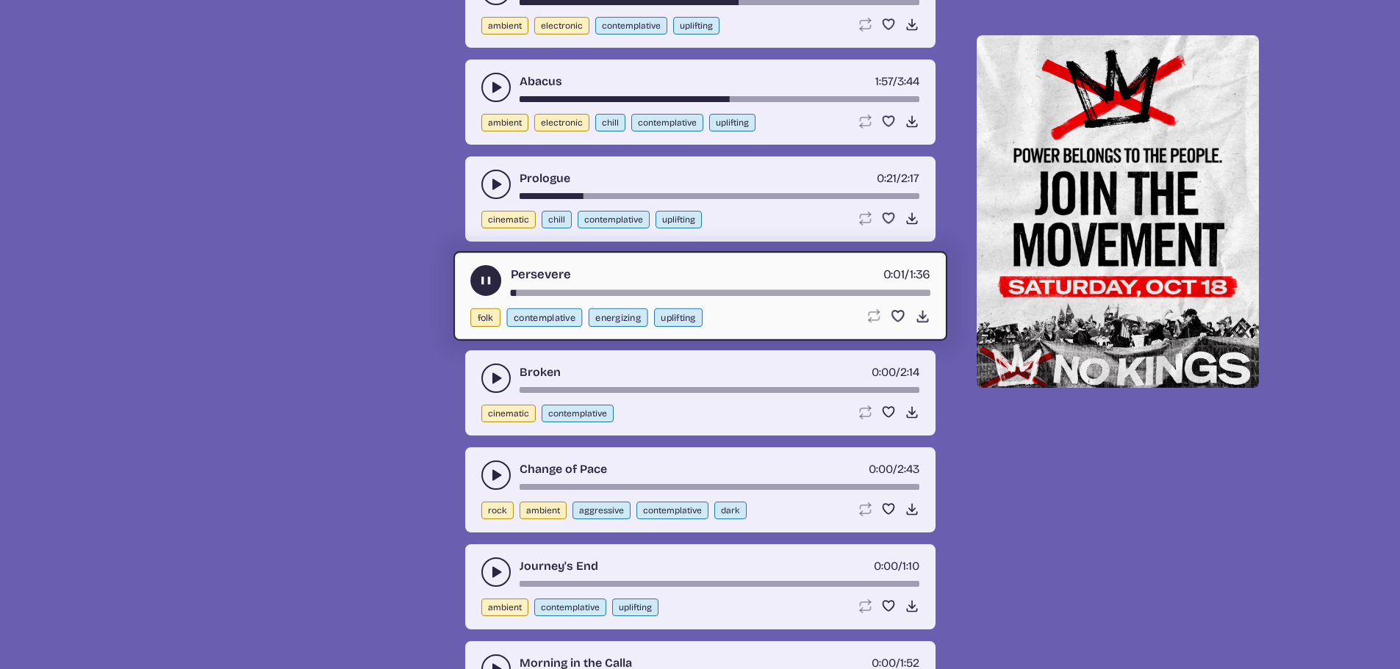
click at [494, 380] on use "play-pause toggle" at bounding box center [496, 378] width 15 height 15
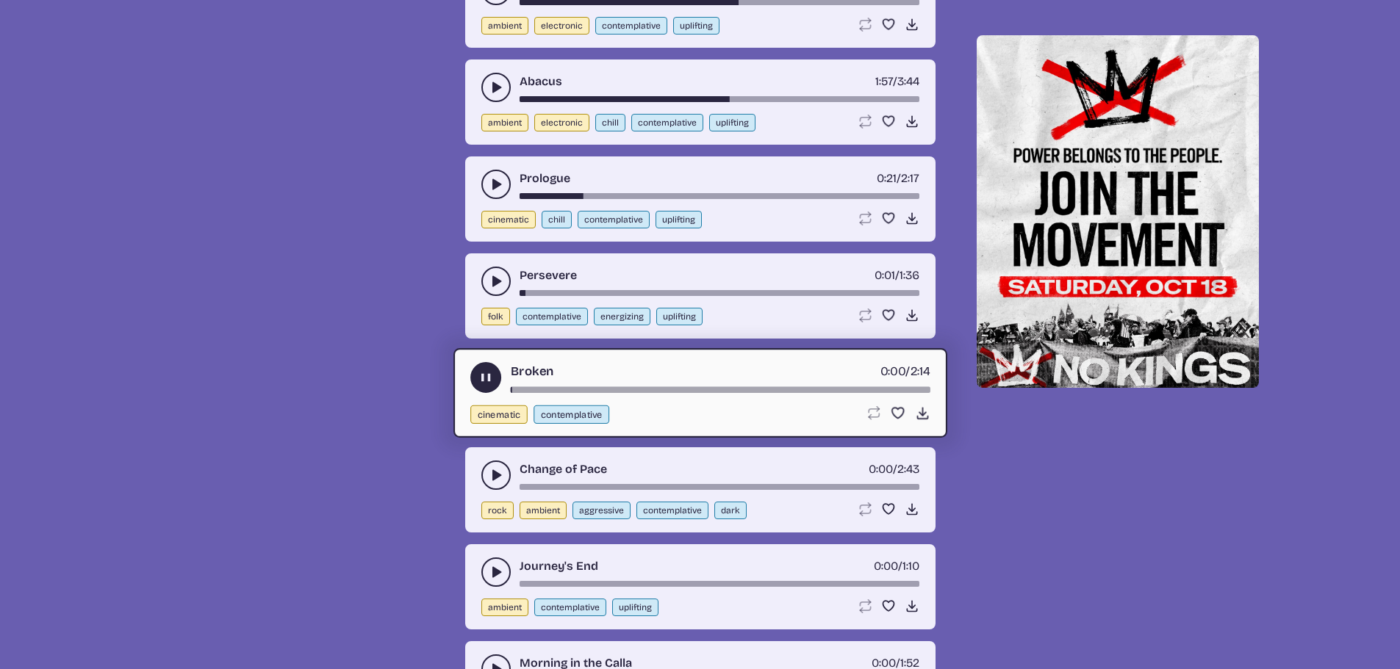
click at [533, 389] on div "song-time-bar" at bounding box center [720, 390] width 420 height 6
drag, startPoint x: 478, startPoint y: 480, endPoint x: 486, endPoint y: 478, distance: 8.2
click at [481, 479] on div "Change of Pace 0:00 / 2:43 rock ambient aggressive contemplative dark Loop song…" at bounding box center [700, 489] width 470 height 85
click at [486, 478] on button "play-pause toggle" at bounding box center [495, 475] width 29 height 29
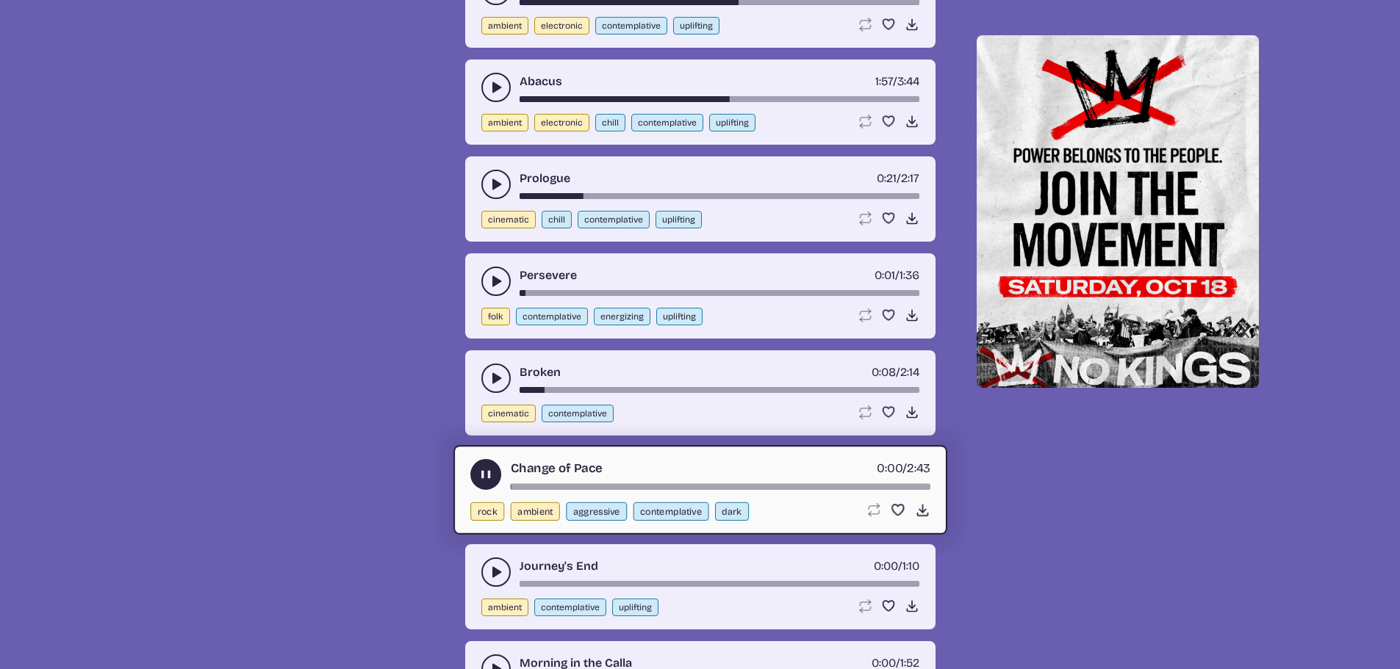
scroll to position [1849, 0]
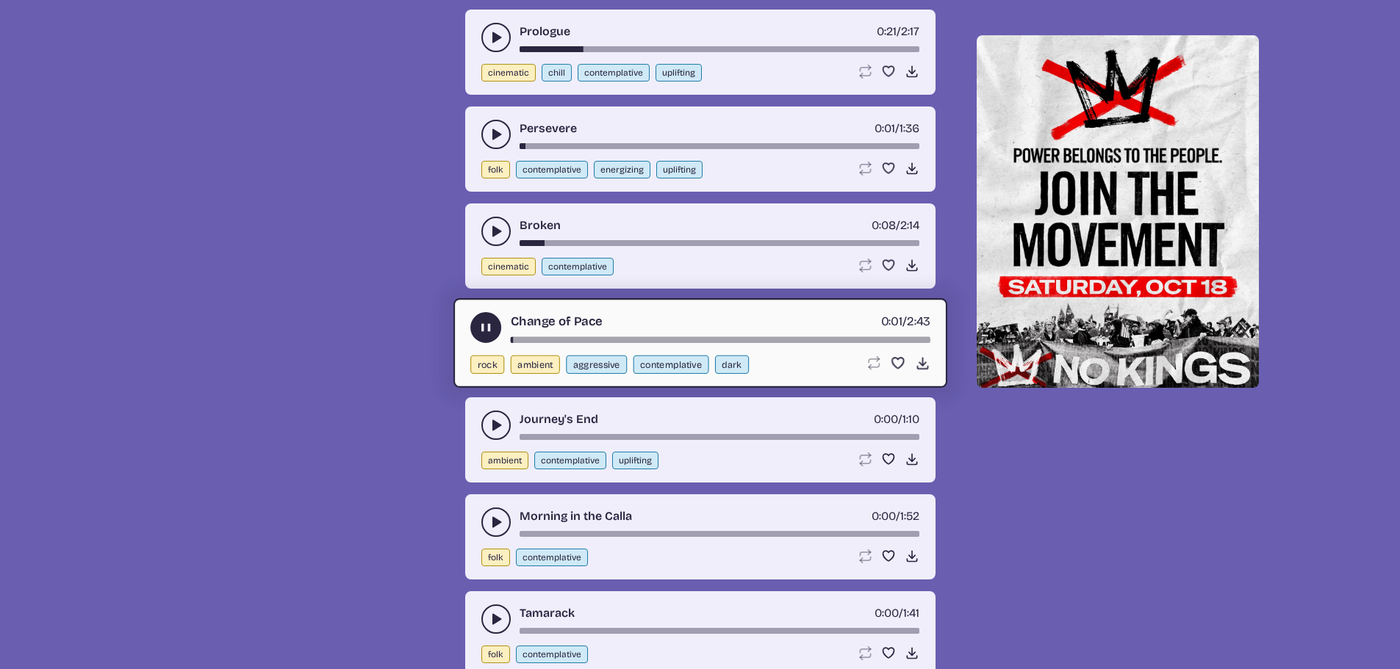
click at [572, 340] on div "song-time-bar" at bounding box center [720, 340] width 420 height 6
click at [635, 343] on div "Change of Pace 0:25 / 2:43 rock ambient aggressive contemplative dark Loop song…" at bounding box center [700, 343] width 494 height 90
click at [641, 338] on div "song-time-bar" at bounding box center [720, 340] width 420 height 6
click at [678, 339] on div "song-time-bar" at bounding box center [720, 340] width 420 height 6
click at [716, 337] on div "song-time-bar" at bounding box center [720, 340] width 420 height 6
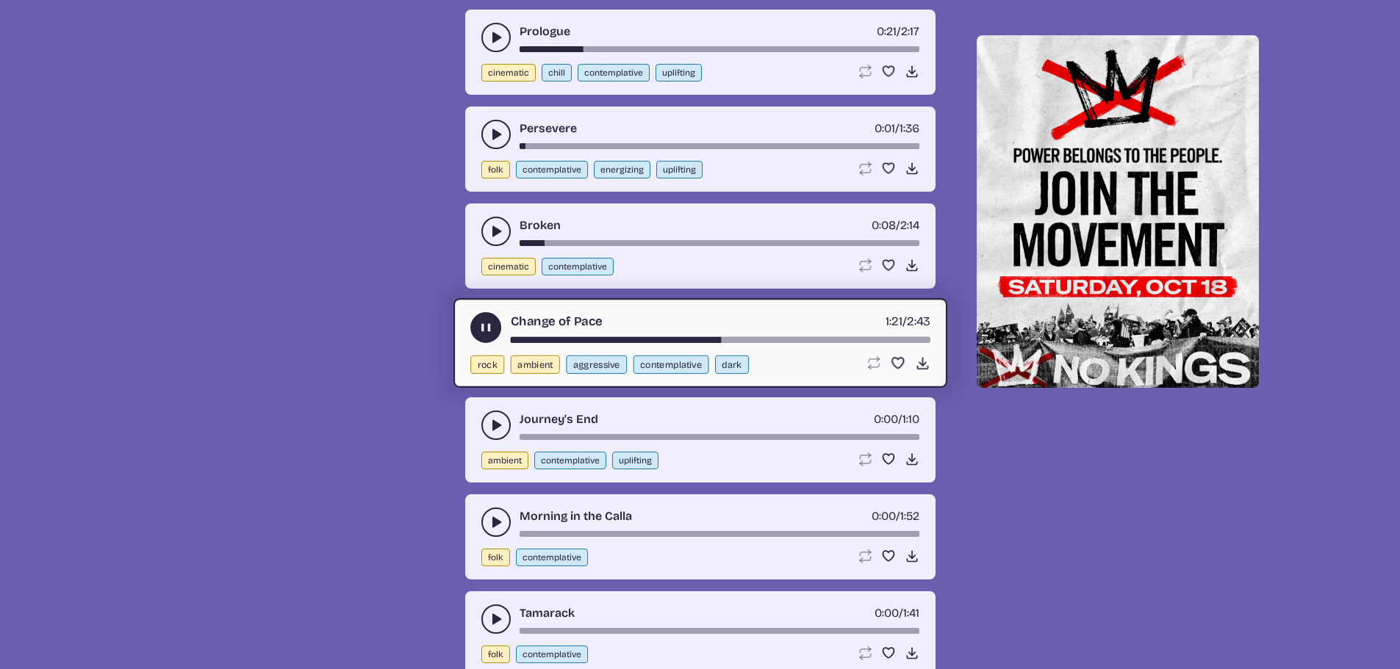
click at [489, 425] on icon "play-pause toggle" at bounding box center [496, 425] width 15 height 15
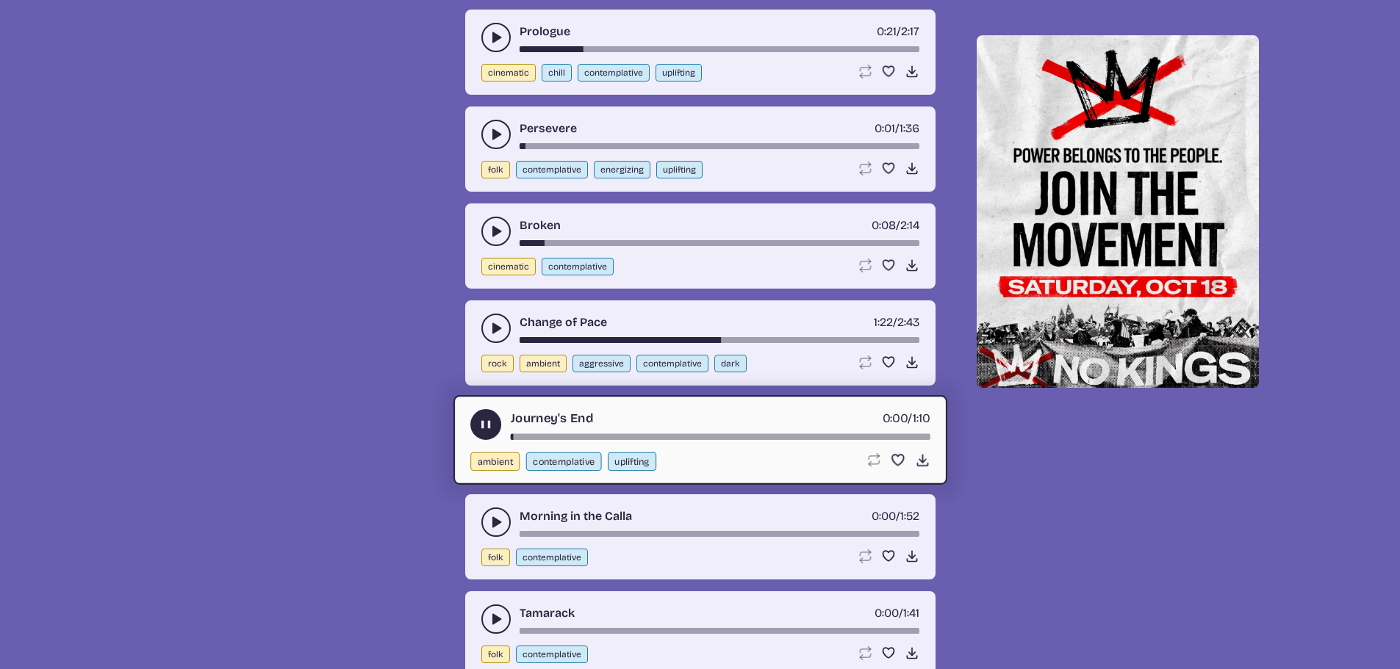
click at [550, 432] on div "Journey's End 0:00 / 1:10" at bounding box center [700, 424] width 460 height 31
click at [614, 432] on div "Journey's End 0:01 / 1:10" at bounding box center [700, 424] width 460 height 31
click at [624, 438] on div "song-time-bar" at bounding box center [720, 437] width 420 height 6
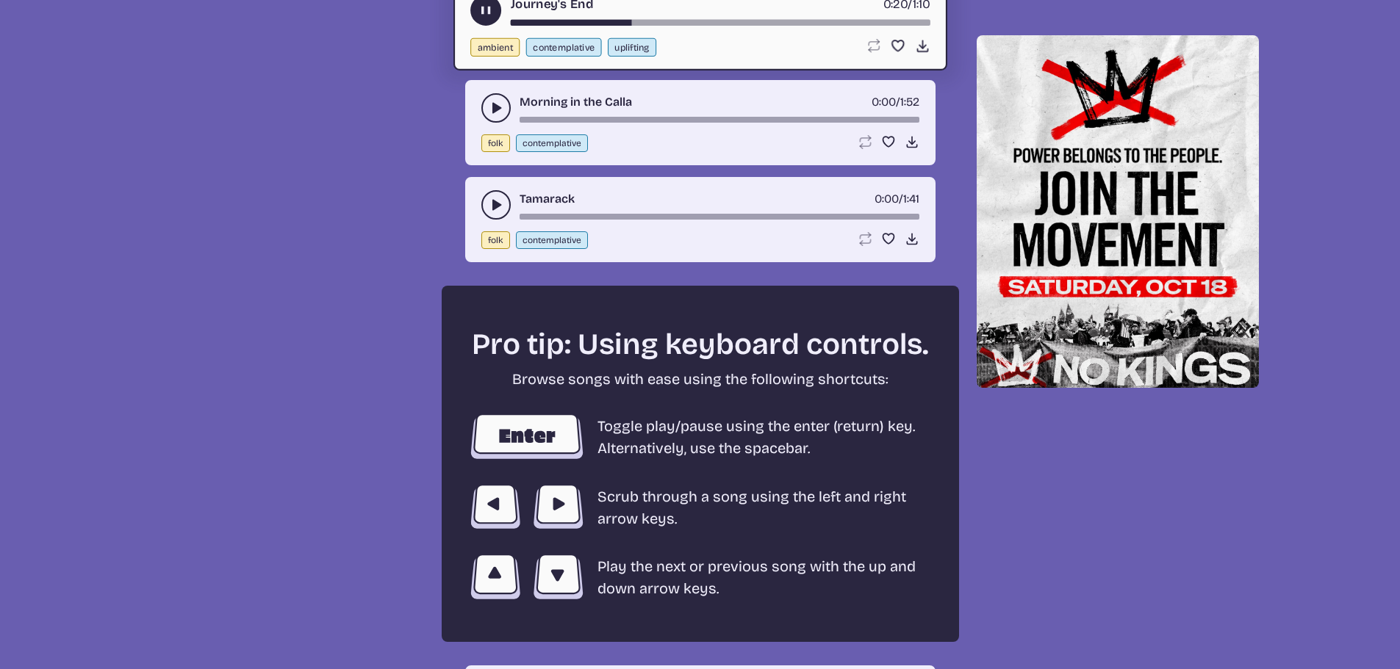
scroll to position [2217, 0]
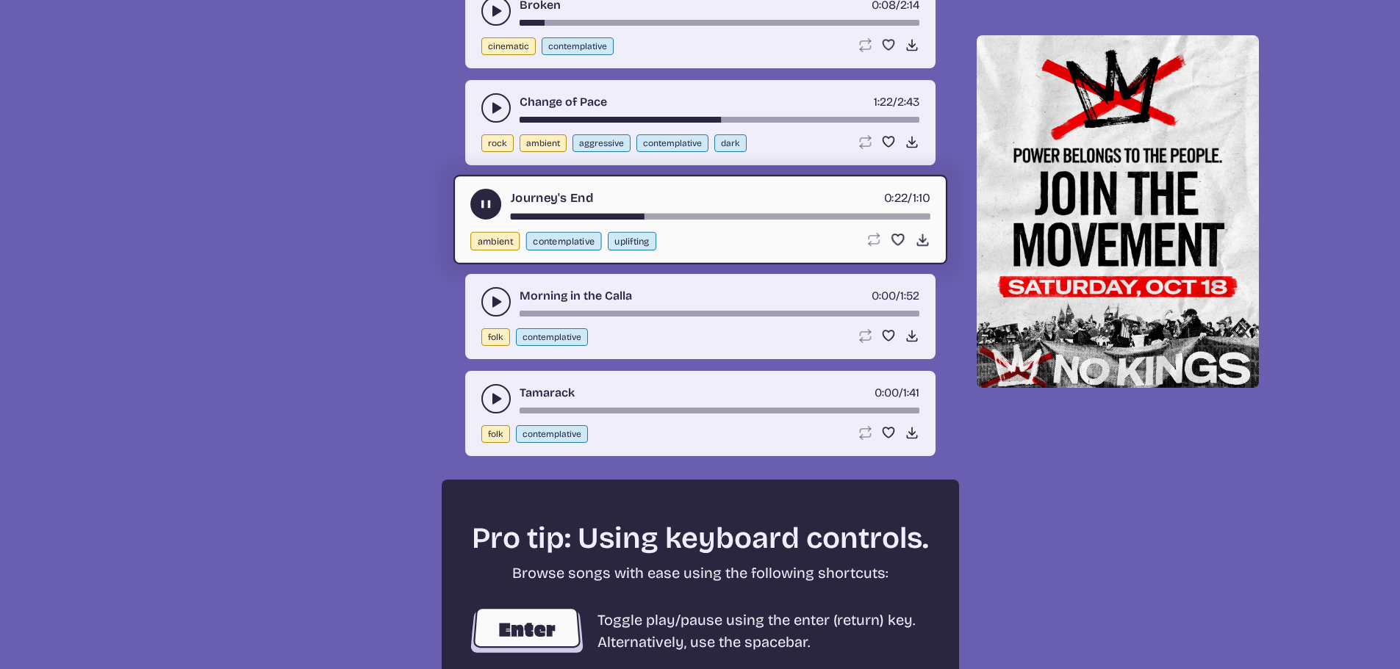
click at [509, 234] on button "ambient" at bounding box center [494, 241] width 49 height 18
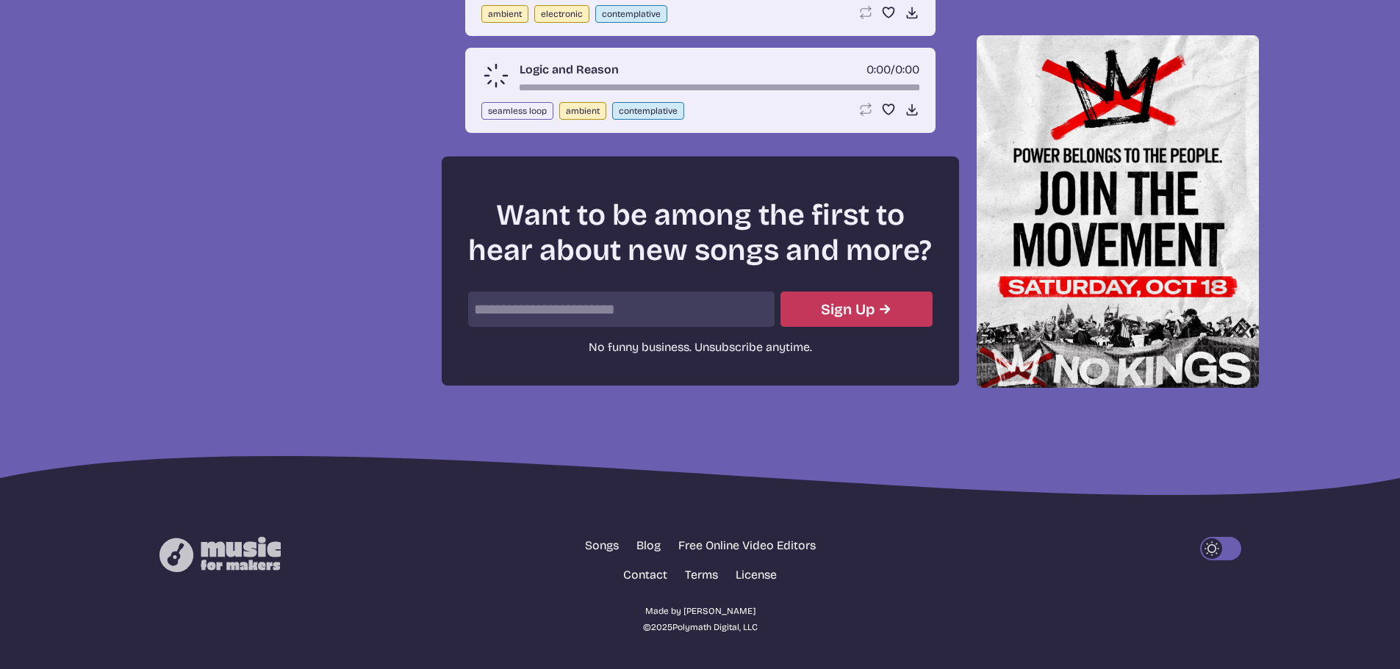
scroll to position [527, 0]
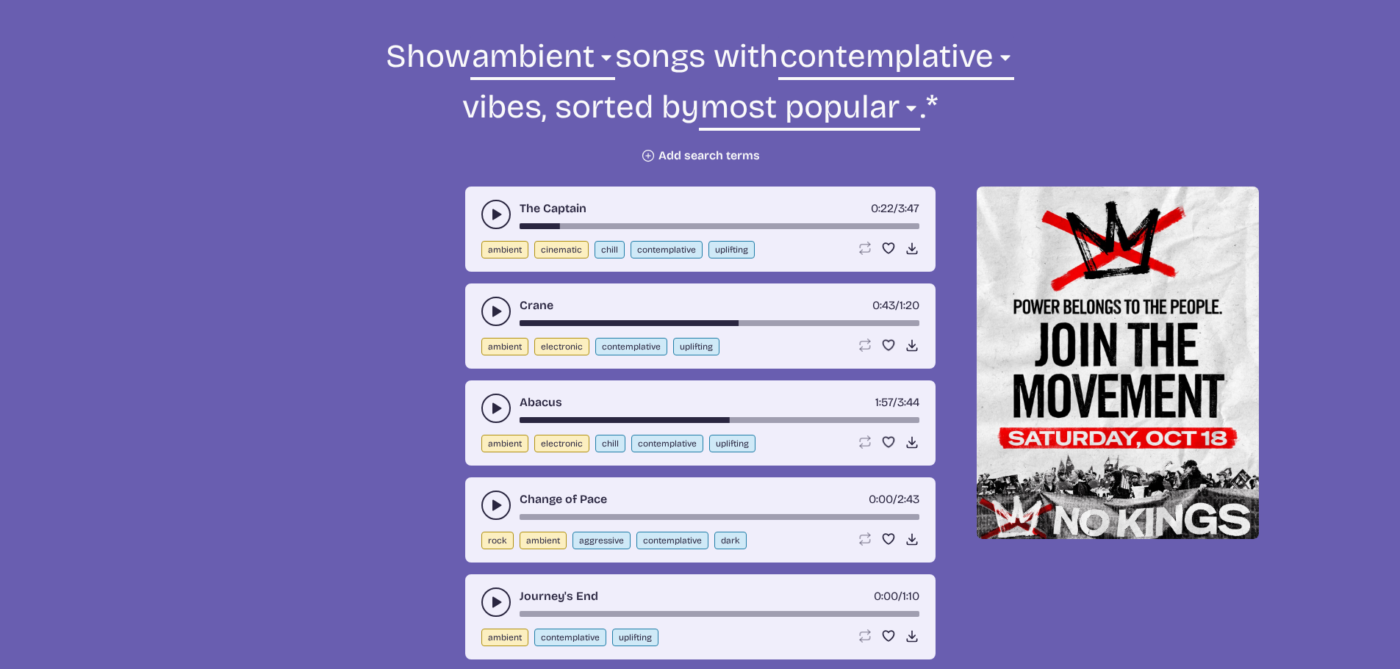
click at [619, 225] on div "song-time-bar" at bounding box center [719, 226] width 400 height 6
click at [495, 515] on button "play-pause toggle" at bounding box center [495, 505] width 29 height 29
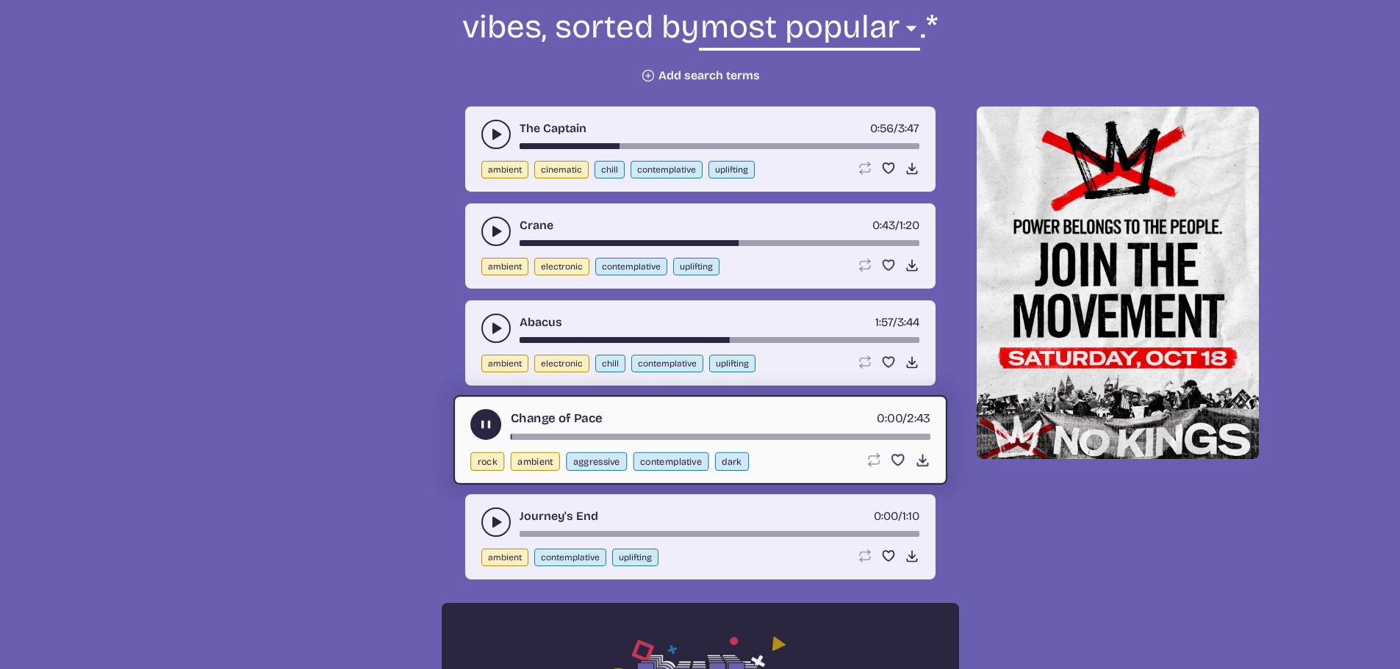
scroll to position [674, 0]
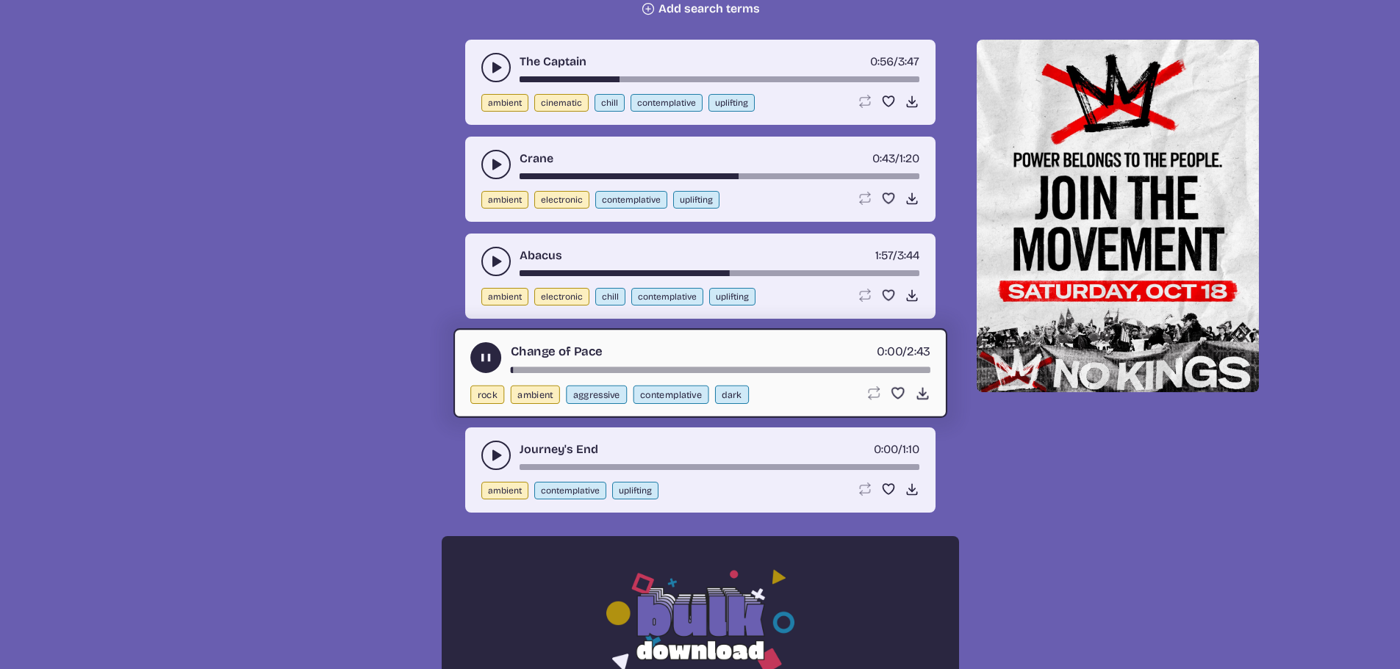
click at [562, 370] on div "song-time-bar" at bounding box center [720, 370] width 420 height 6
click at [628, 367] on div "song-time-bar" at bounding box center [720, 370] width 420 height 6
click at [684, 370] on div "song-time-bar" at bounding box center [720, 370] width 420 height 6
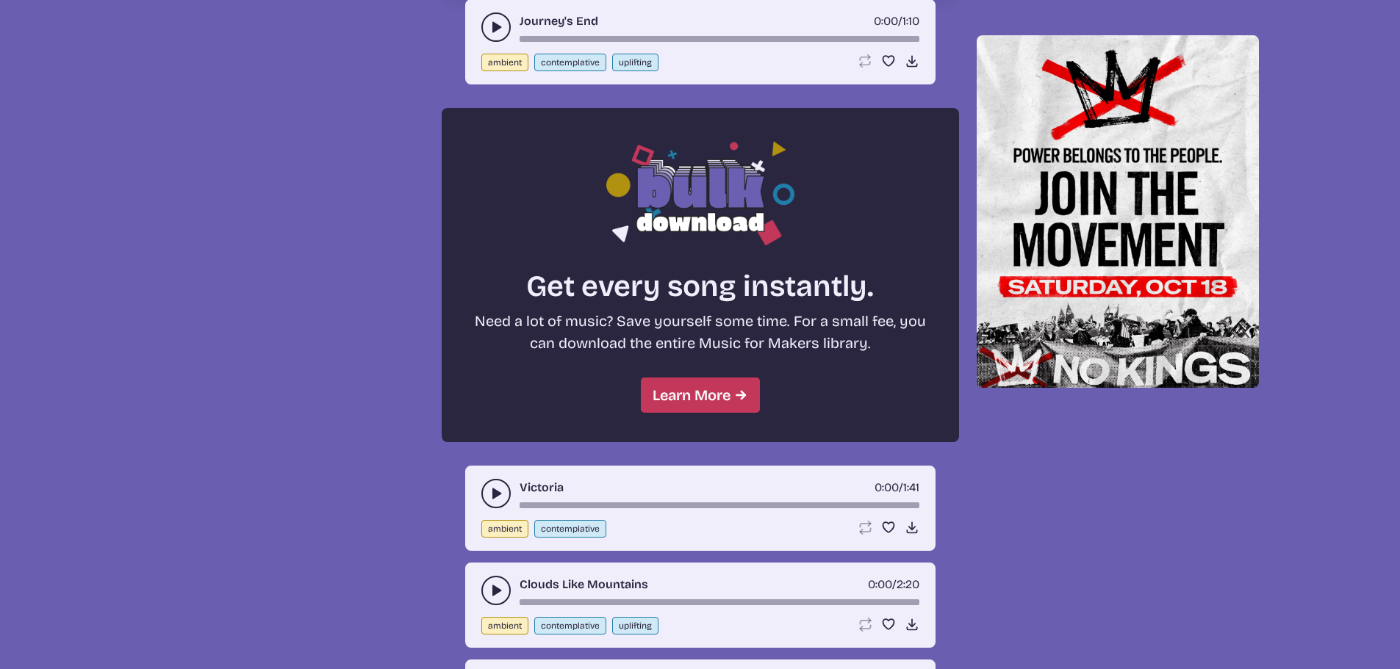
scroll to position [1115, 0]
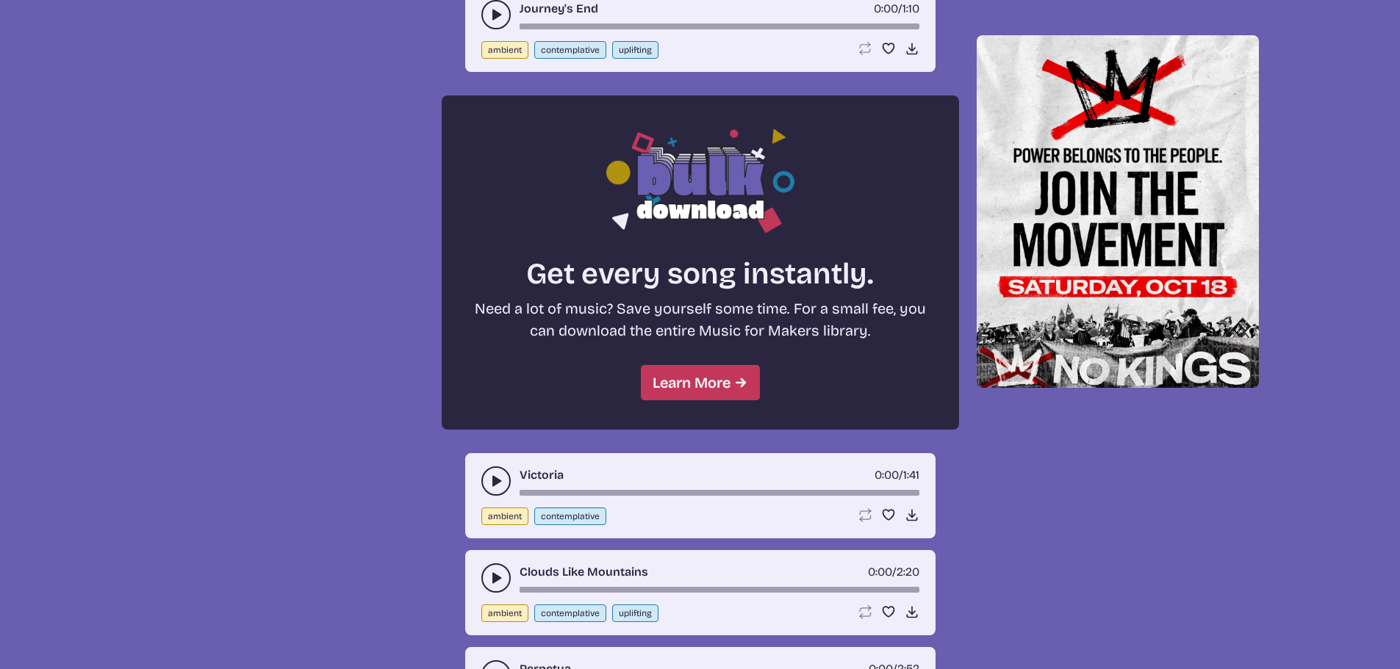
click at [495, 471] on button "play-pause toggle" at bounding box center [495, 481] width 29 height 29
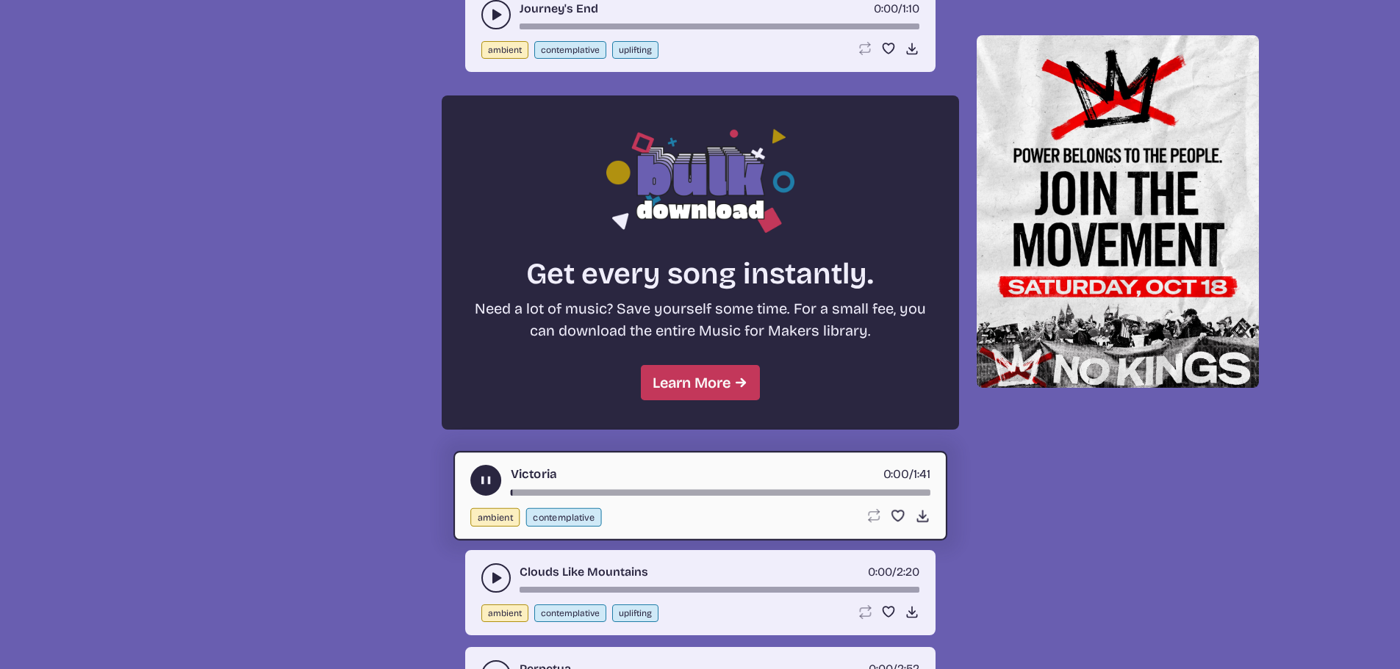
click at [558, 486] on div "Victoria 0:00 / 1:41" at bounding box center [700, 480] width 460 height 31
click at [617, 489] on div "Victoria 0:01 / 1:41" at bounding box center [700, 480] width 460 height 31
click at [705, 490] on div "song-time-bar" at bounding box center [720, 493] width 420 height 6
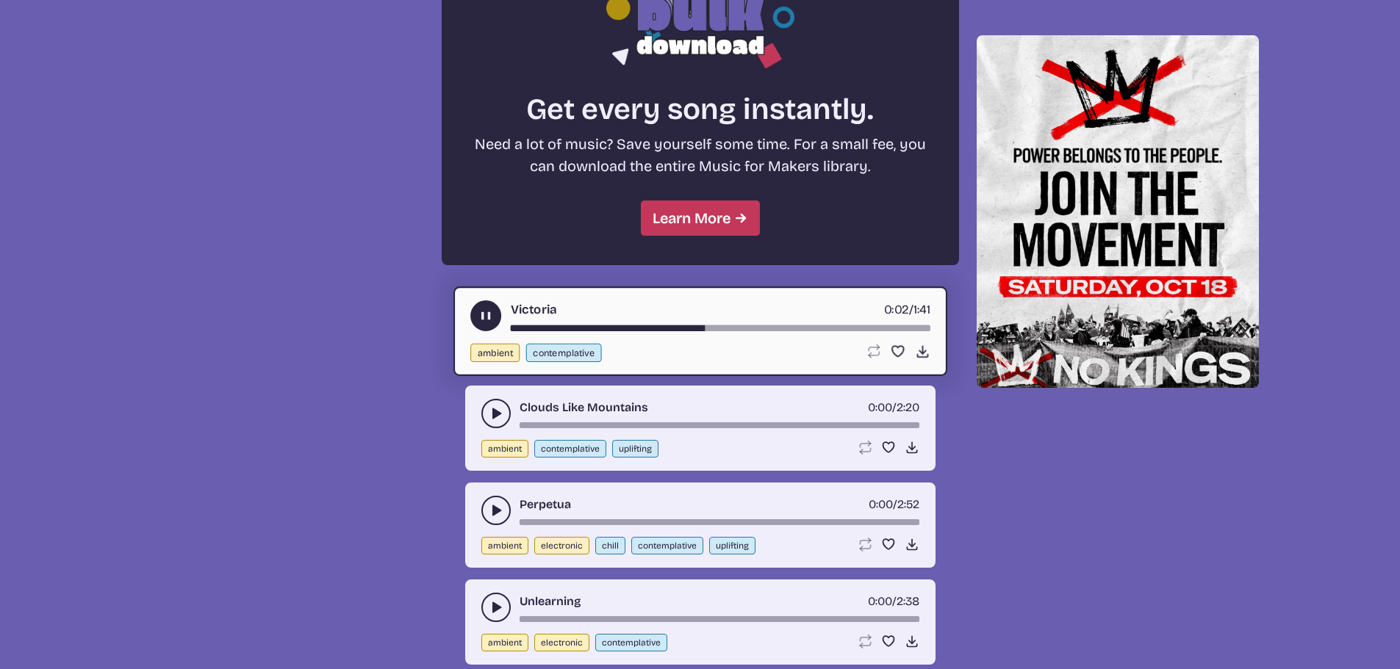
scroll to position [1482, 0]
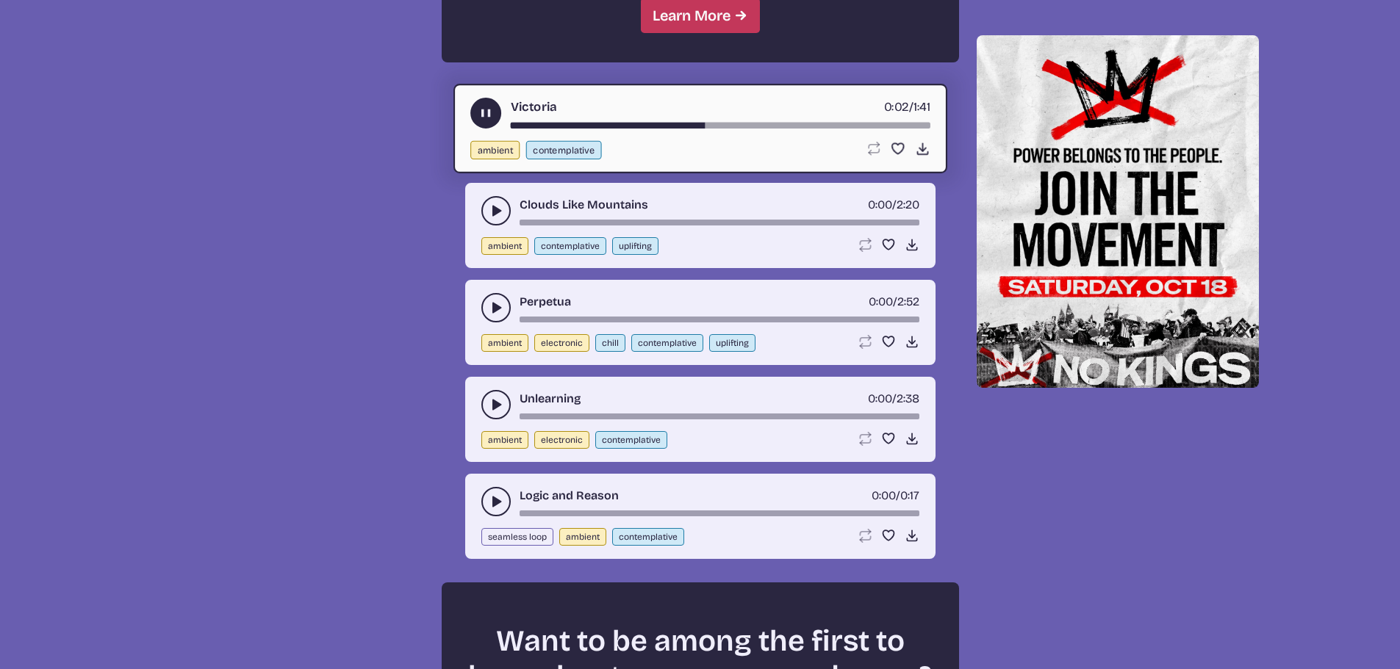
click at [498, 206] on icon "play-pause toggle" at bounding box center [496, 211] width 15 height 15
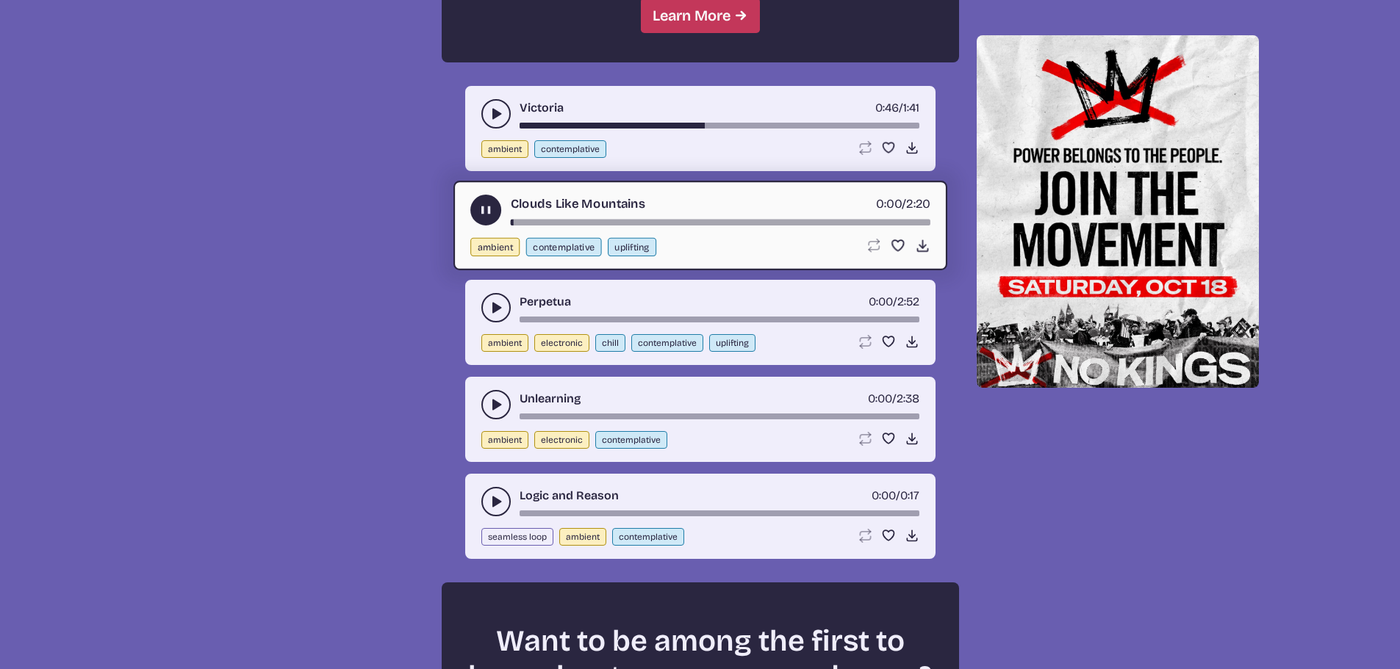
click at [553, 224] on div "song-time-bar" at bounding box center [720, 223] width 420 height 6
click at [660, 212] on div "Clouds Like Mountains 0:00 / 2:20" at bounding box center [700, 210] width 460 height 31
click at [489, 303] on icon "play-pause toggle" at bounding box center [496, 308] width 15 height 15
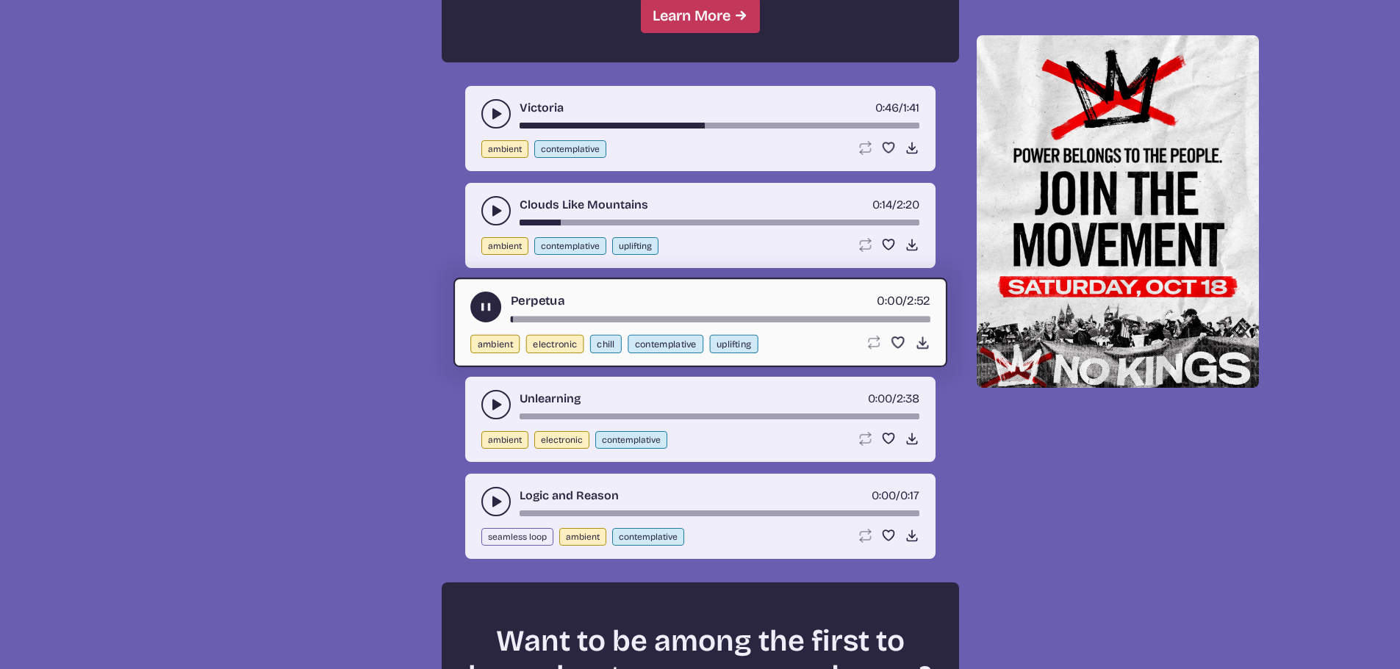
click at [536, 319] on div "song-time-bar" at bounding box center [720, 320] width 420 height 6
click at [492, 390] on button "play-pause toggle" at bounding box center [495, 404] width 29 height 29
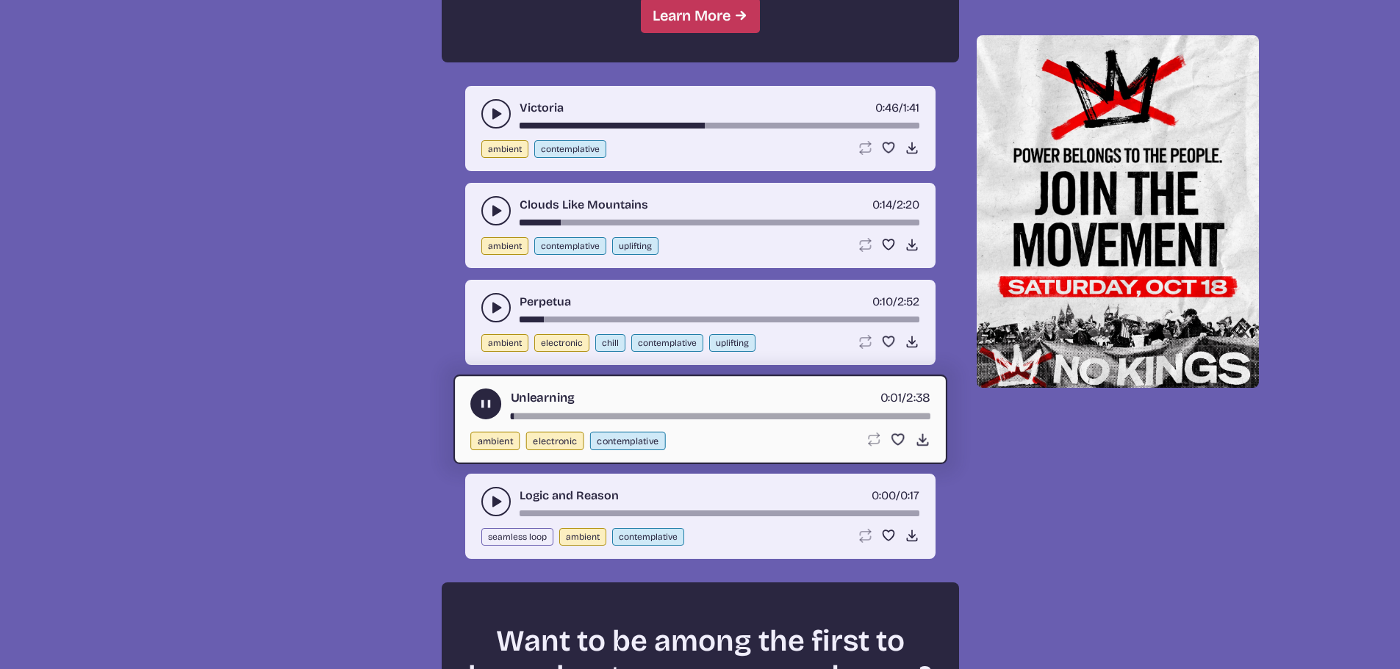
click at [552, 414] on div "song-time-bar" at bounding box center [720, 417] width 420 height 6
click at [487, 409] on use "play-pause toggle" at bounding box center [485, 404] width 15 height 15
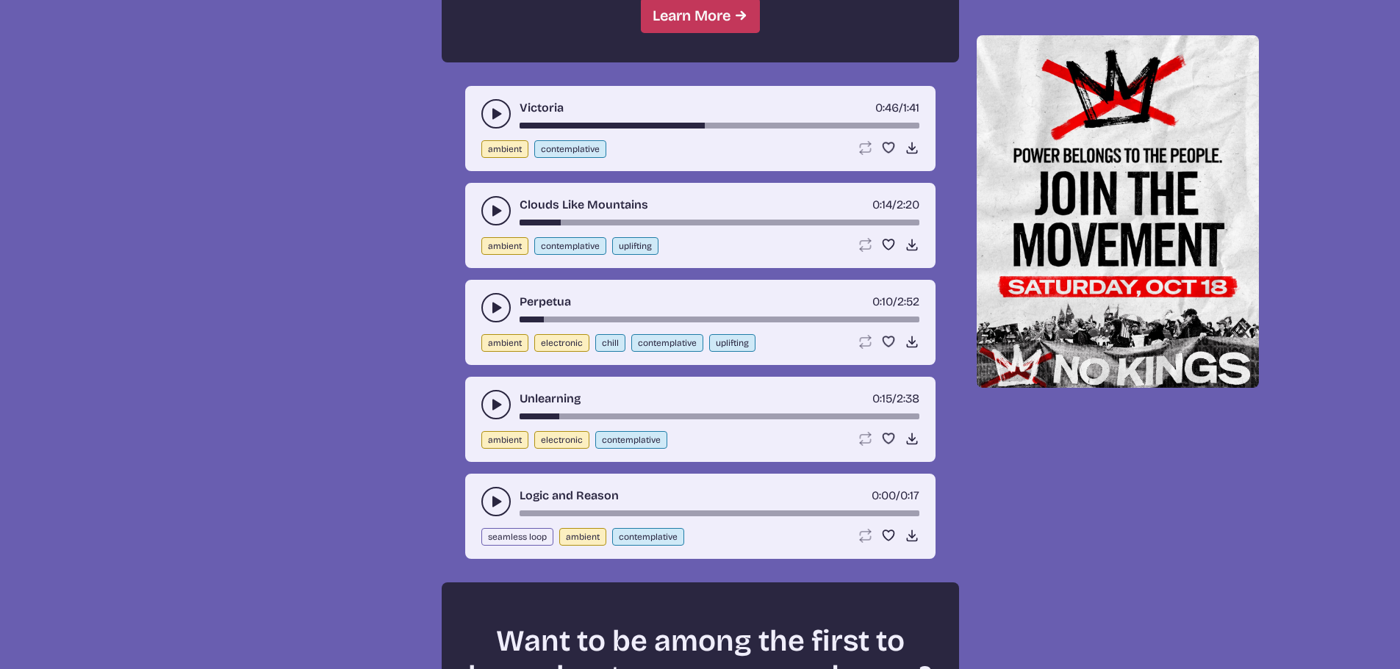
click at [487, 409] on button "play-pause toggle" at bounding box center [495, 404] width 29 height 29
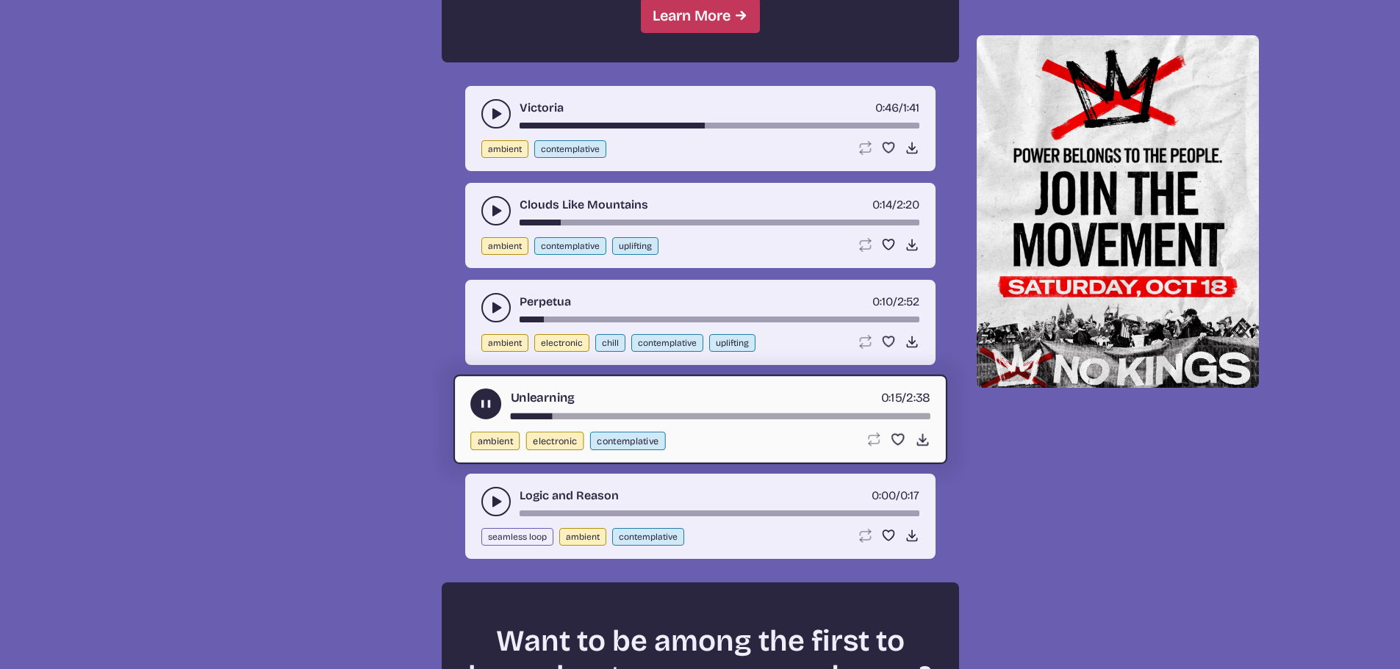
click at [489, 503] on icon "play-pause toggle" at bounding box center [496, 502] width 15 height 15
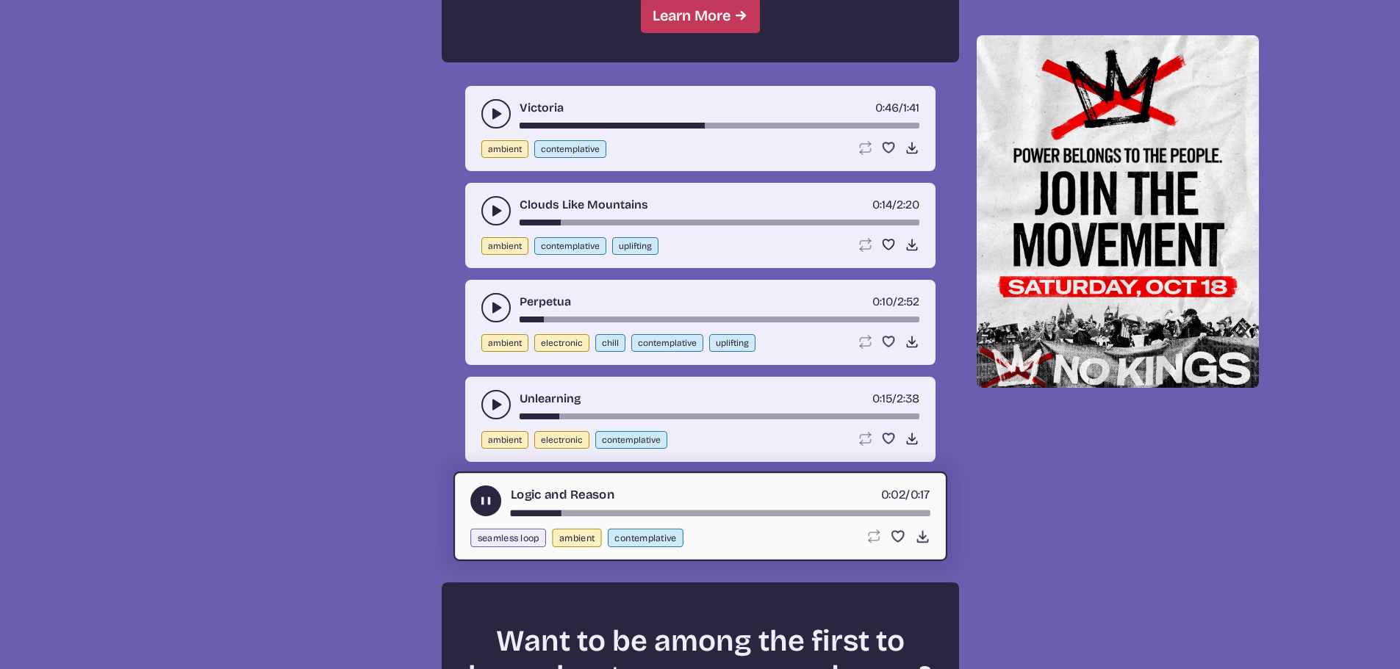
click at [497, 403] on use "play-pause toggle" at bounding box center [496, 405] width 15 height 15
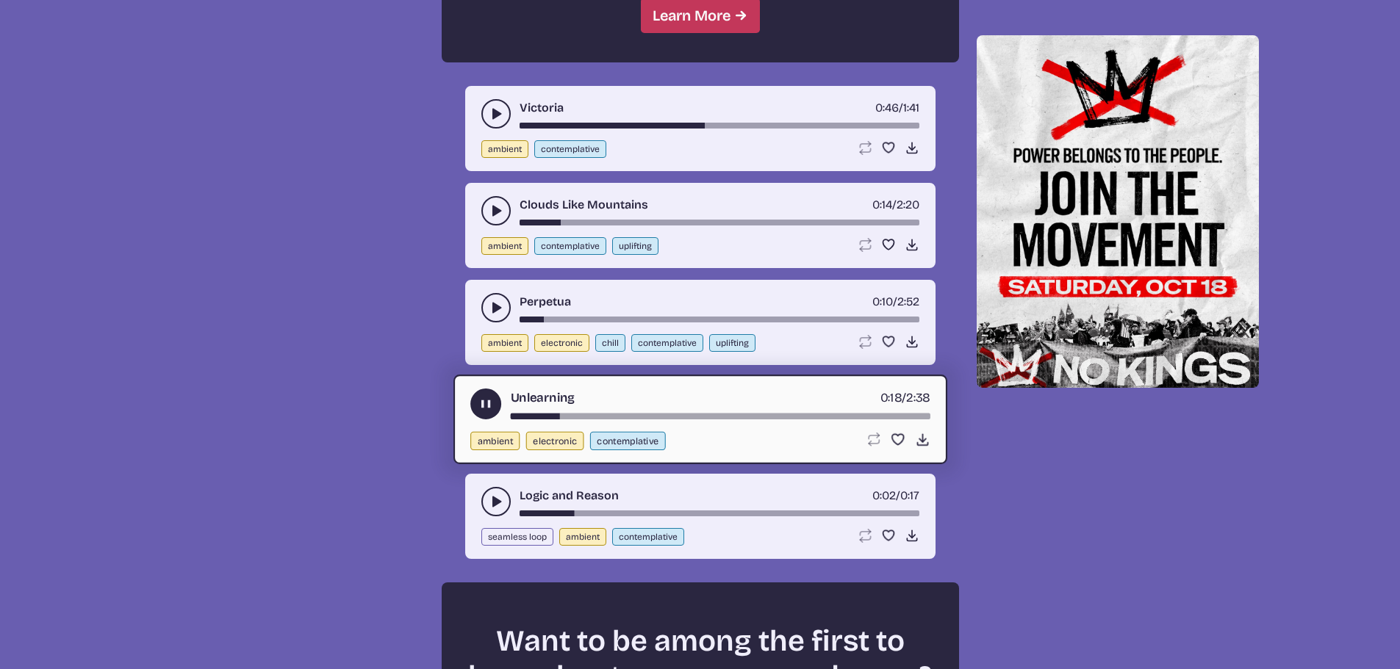
click at [629, 418] on div "song-time-bar" at bounding box center [720, 417] width 420 height 6
click at [694, 420] on div "Unlearning 0:45 / 2:38 ambient electronic contemplative Loop song Loop this son…" at bounding box center [700, 420] width 494 height 90
click at [705, 418] on div "song-time-bar" at bounding box center [720, 417] width 420 height 6
click at [806, 419] on div "song-time-bar" at bounding box center [720, 417] width 420 height 6
click at [502, 311] on icon "play-pause toggle" at bounding box center [496, 308] width 15 height 15
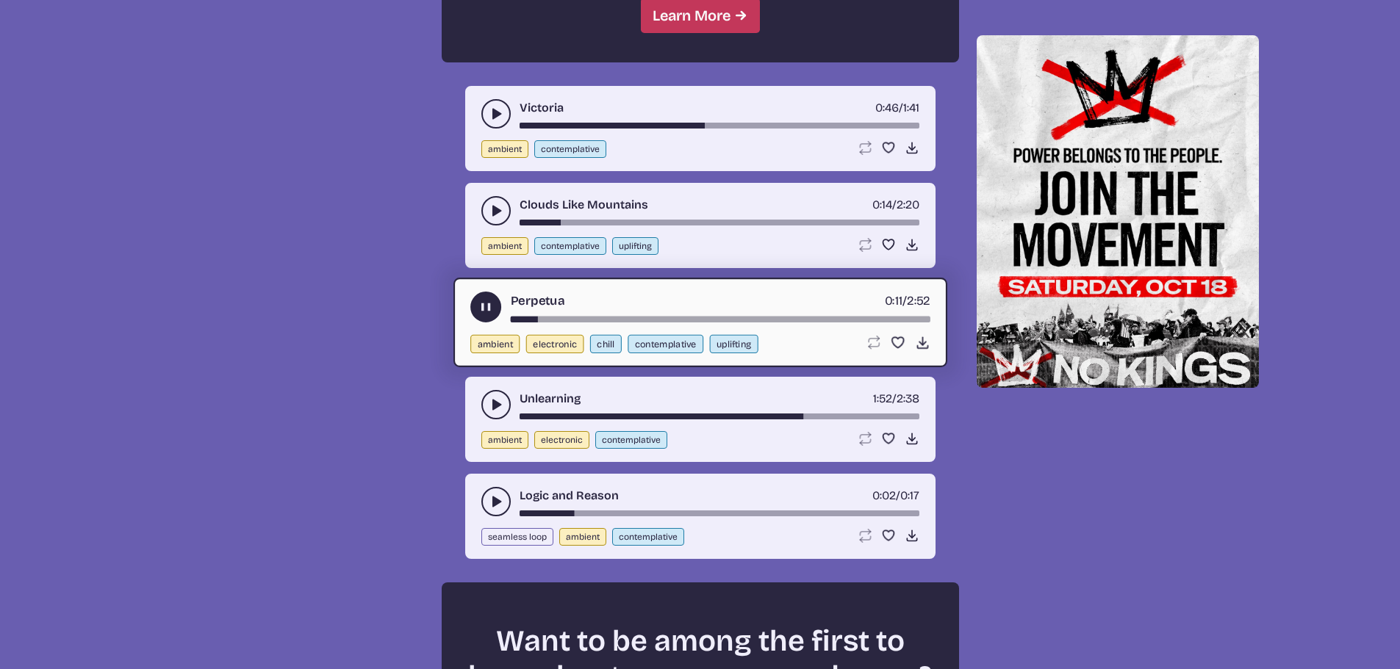
click at [580, 321] on div "song-time-bar" at bounding box center [720, 320] width 420 height 6
click at [718, 317] on div "song-time-bar" at bounding box center [720, 320] width 420 height 6
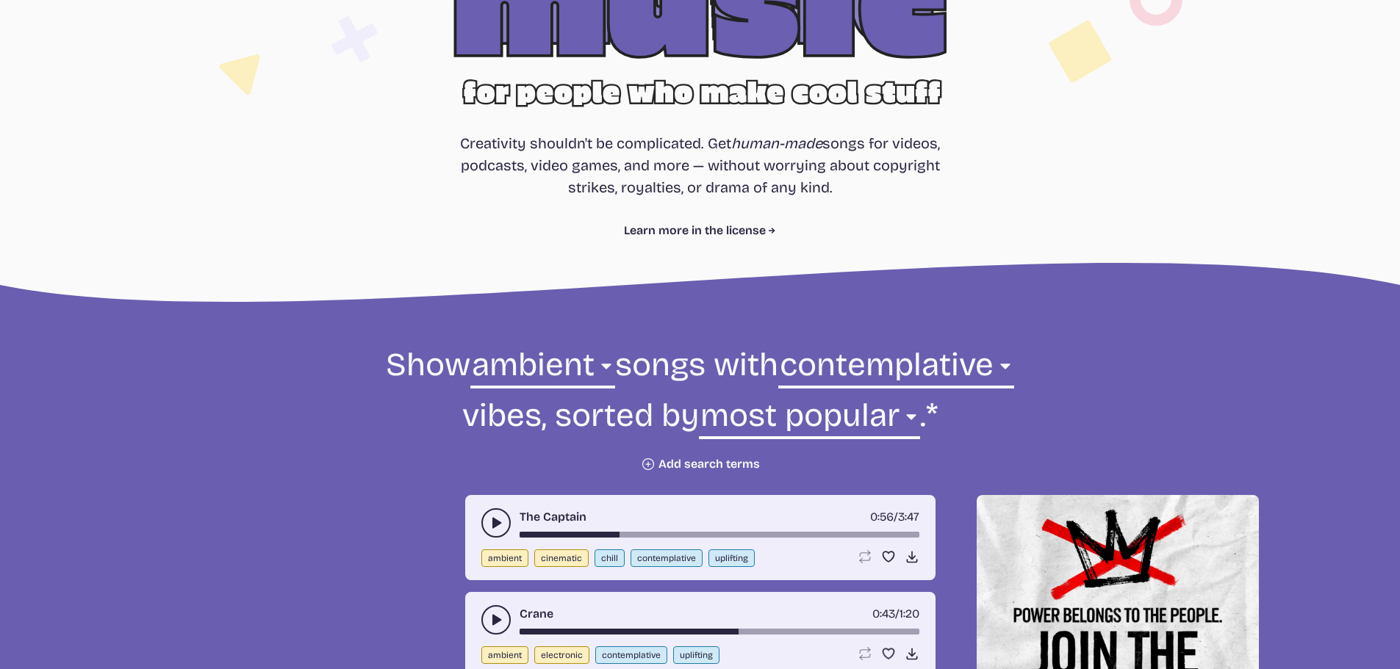
scroll to position [145, 0]
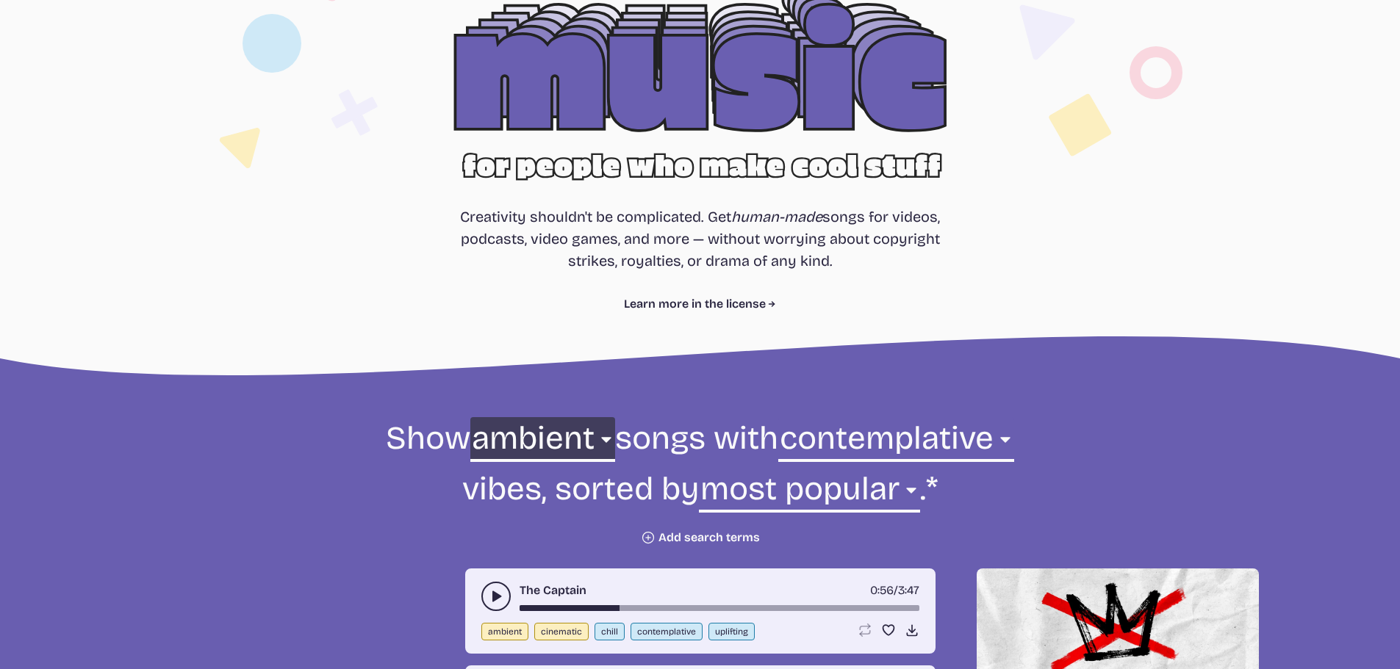
click at [585, 429] on select "all ambient cinematic electronic folk holiday jazz pop rock world" at bounding box center [542, 442] width 145 height 51
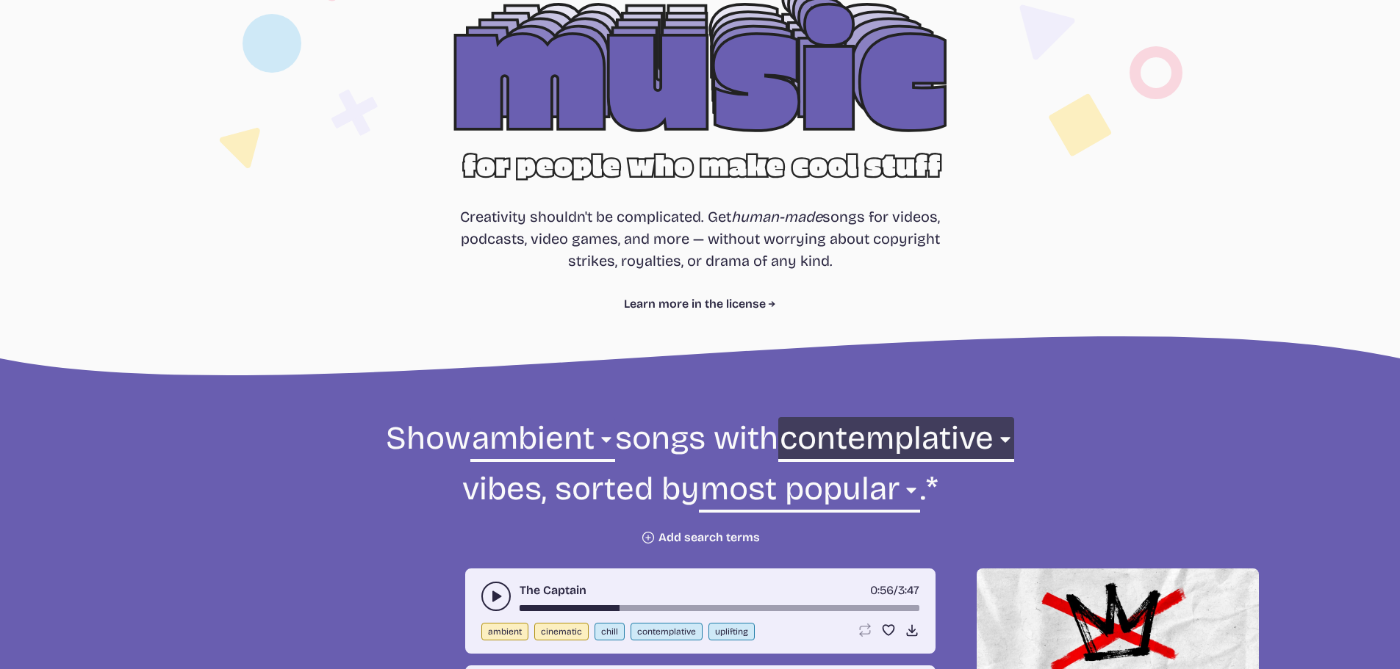
click at [892, 438] on select "any aggressive chill contemplative dark dramatic easygoing energizing happy ser…" at bounding box center [896, 442] width 236 height 51
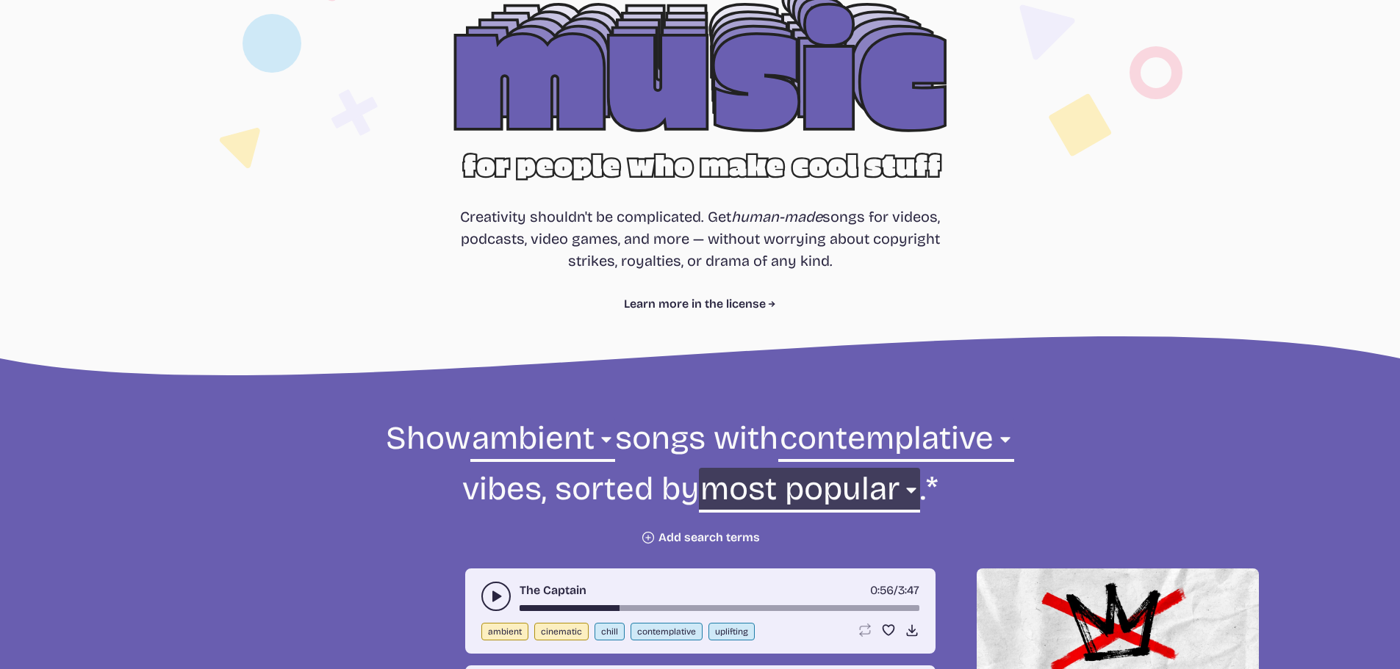
click at [767, 492] on select "newest oldest most popular least popular name" at bounding box center [809, 493] width 221 height 51
click at [595, 528] on form "Show all ambient cinematic electronic folk holiday jazz pop rock world ambient …" at bounding box center [700, 481] width 799 height 128
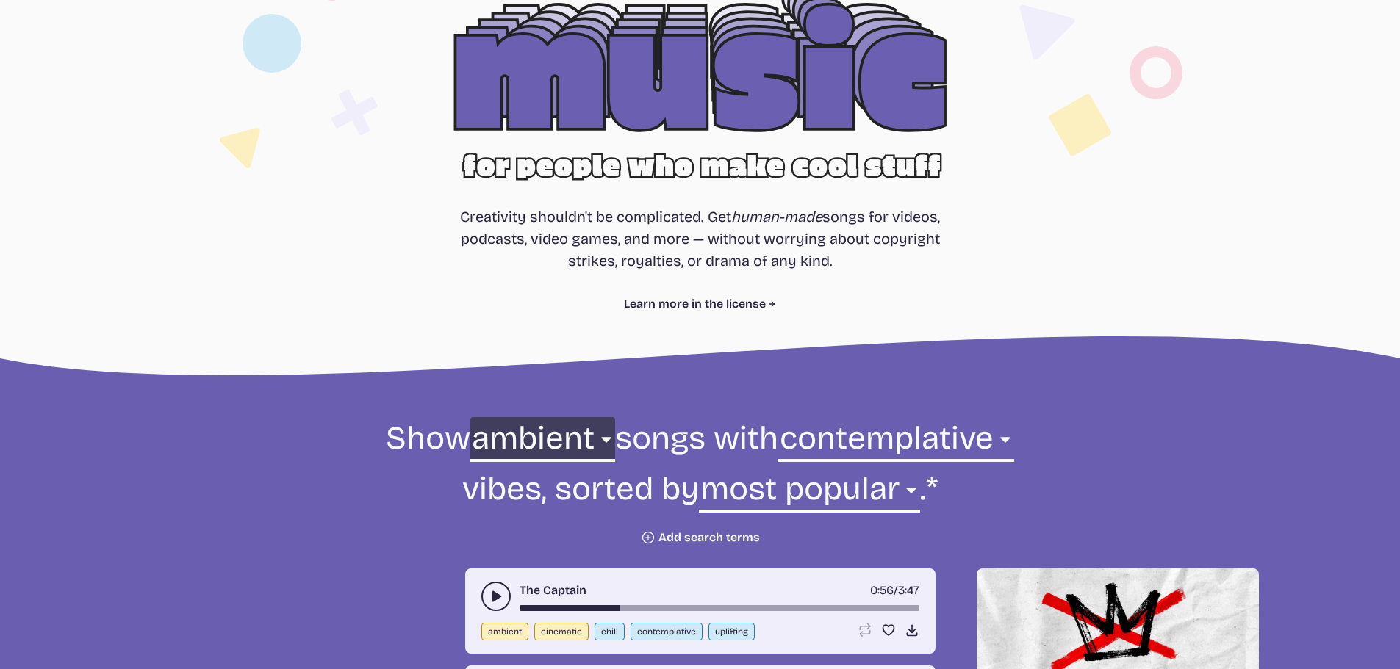
click at [517, 441] on select "all ambient cinematic electronic folk holiday jazz pop rock world" at bounding box center [542, 442] width 145 height 51
select select "cinematic"
click at [470, 417] on select "all ambient cinematic electronic folk holiday jazz pop rock world" at bounding box center [542, 442] width 145 height 51
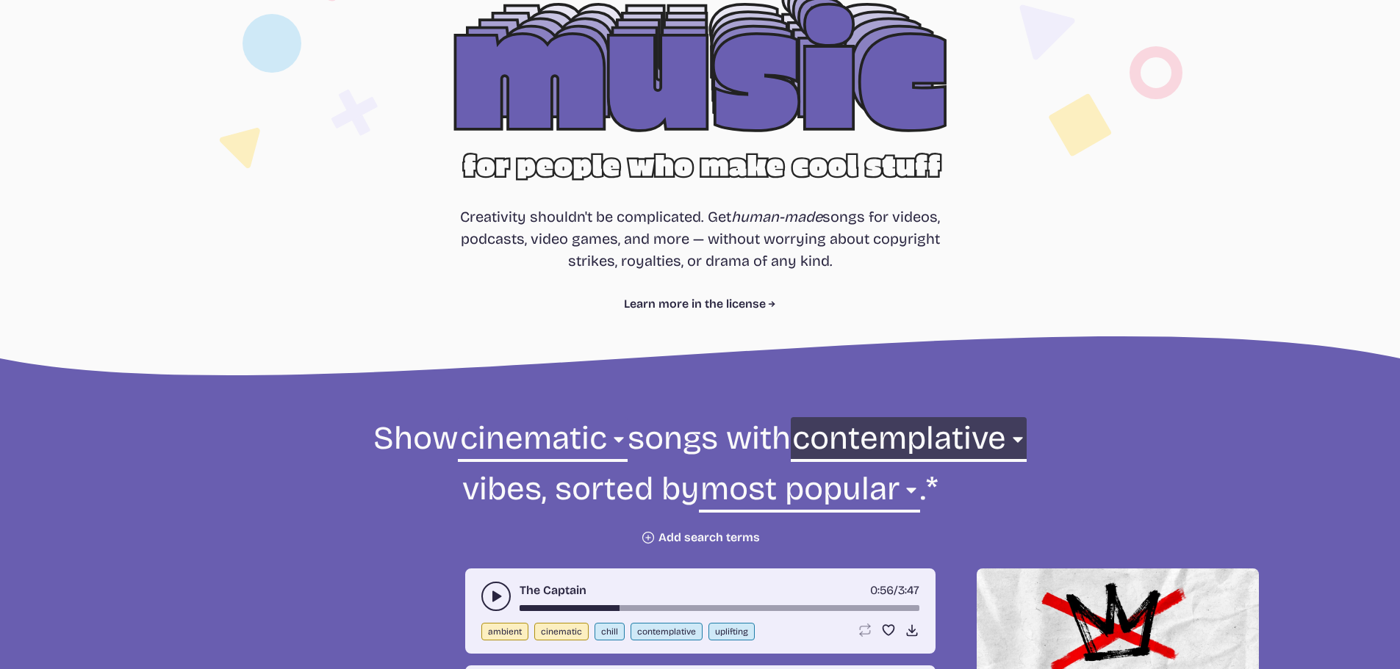
click at [937, 442] on select "any aggressive chill contemplative dark dramatic easygoing energizing happy ser…" at bounding box center [909, 442] width 236 height 51
select select "serious"
click at [854, 417] on select "any aggressive chill contemplative dark dramatic easygoing energizing happy ser…" at bounding box center [909, 442] width 236 height 51
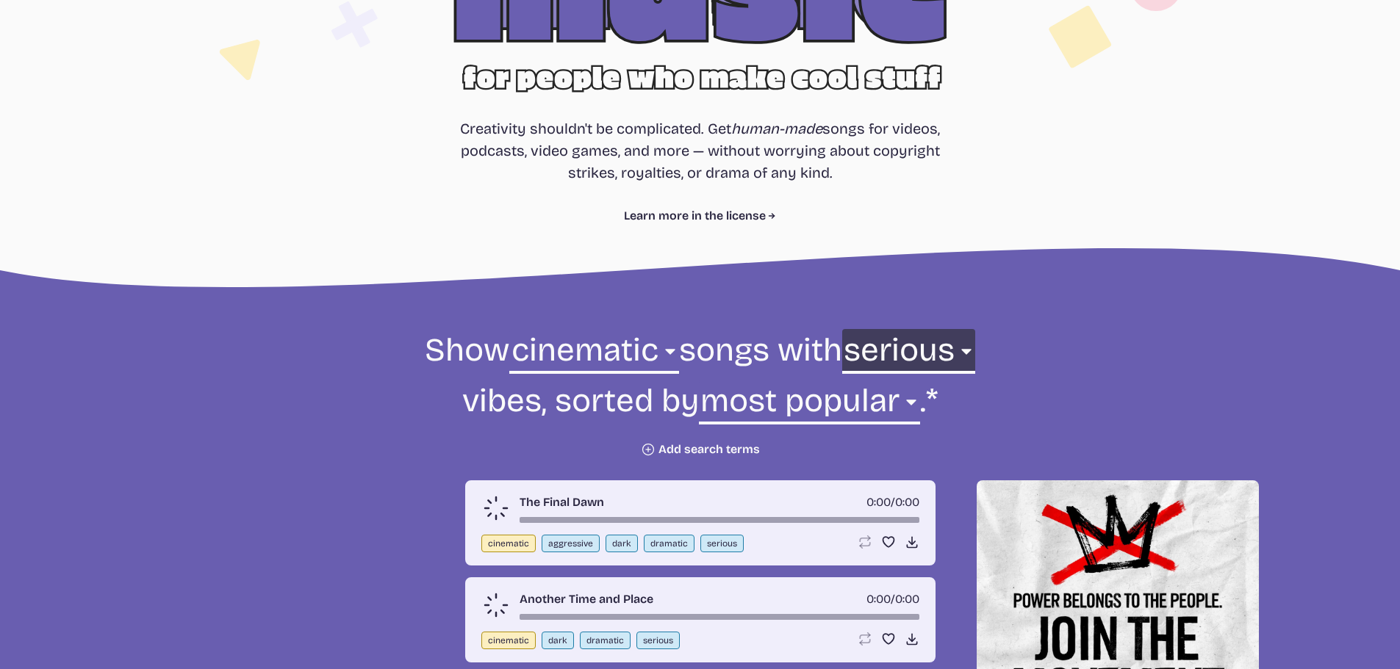
scroll to position [365, 0]
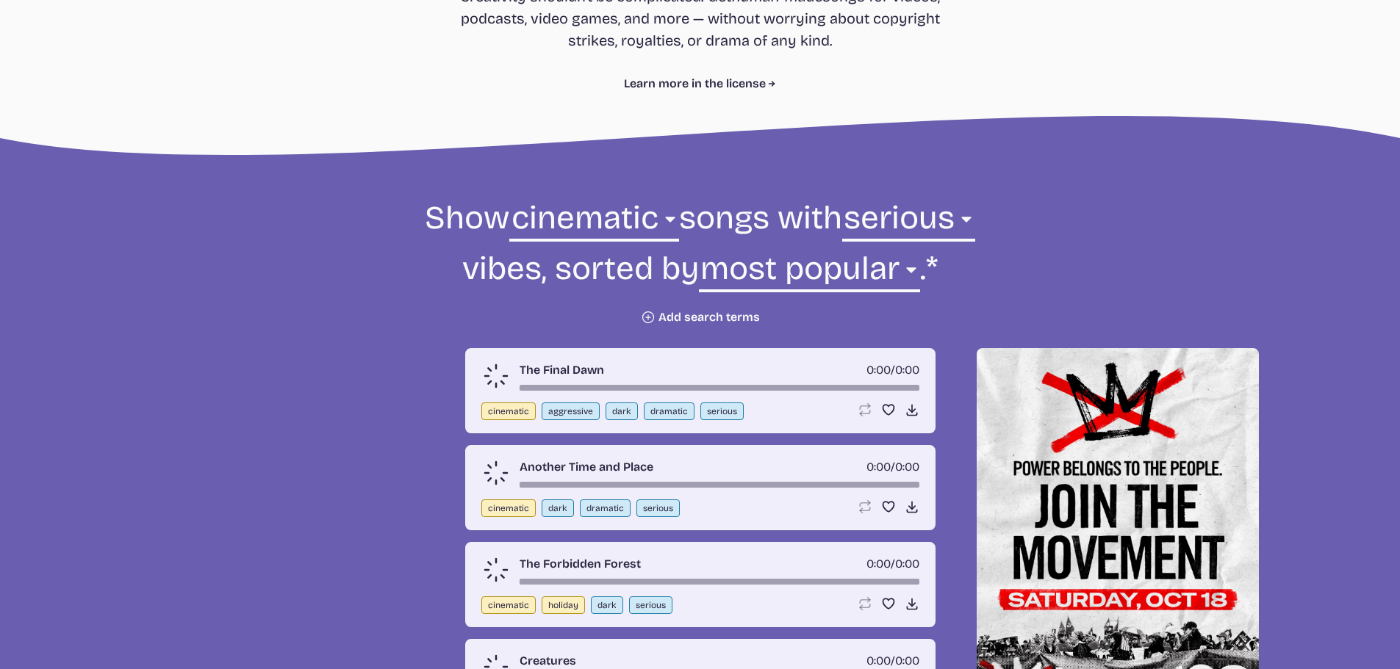
click at [704, 317] on button "Plus icon Add search terms" at bounding box center [700, 317] width 119 height 15
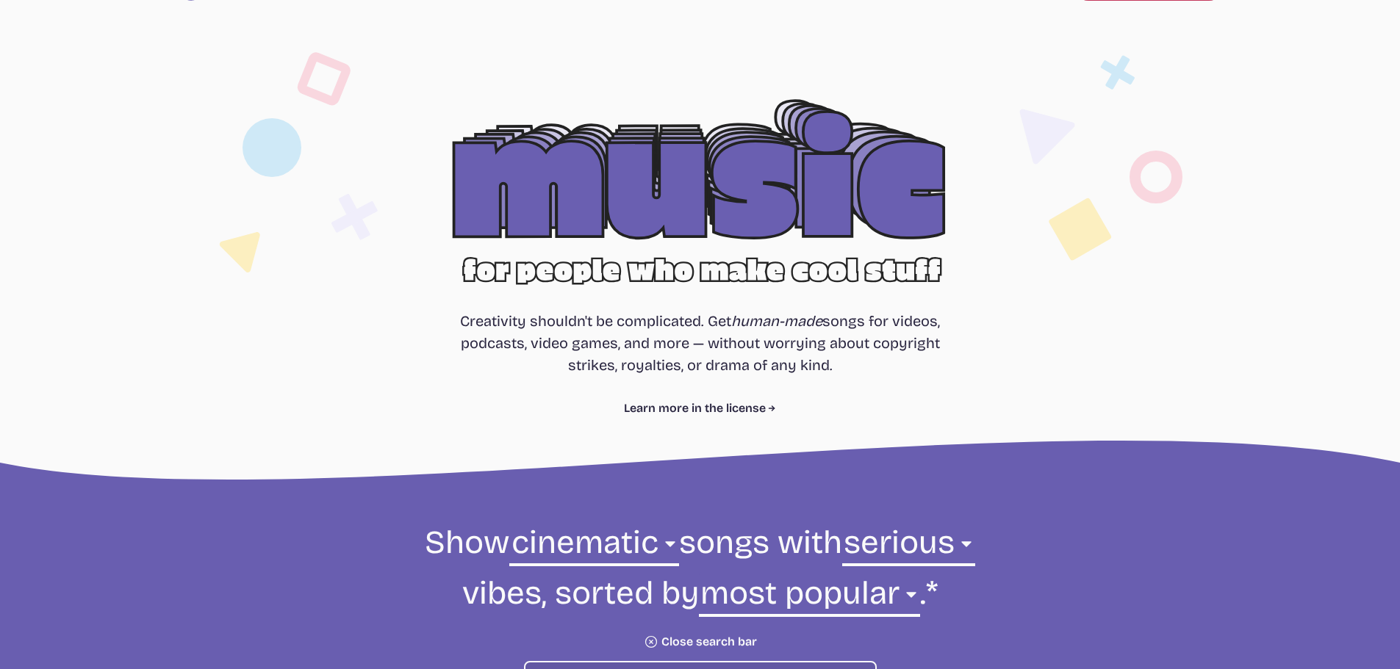
scroll to position [0, 0]
